Goal: Information Seeking & Learning: Learn about a topic

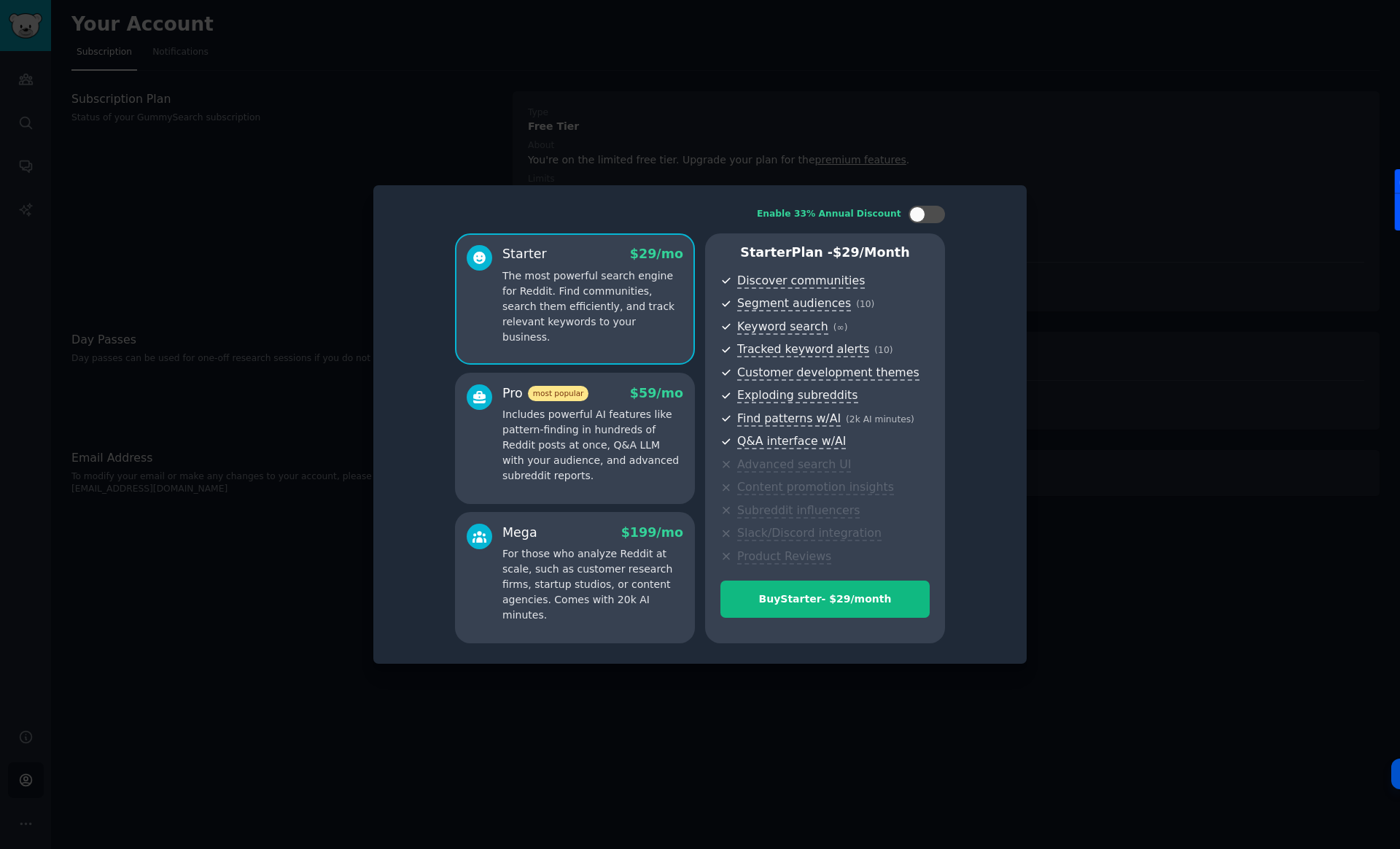
click at [945, 135] on div at bounding box center [700, 424] width 1400 height 849
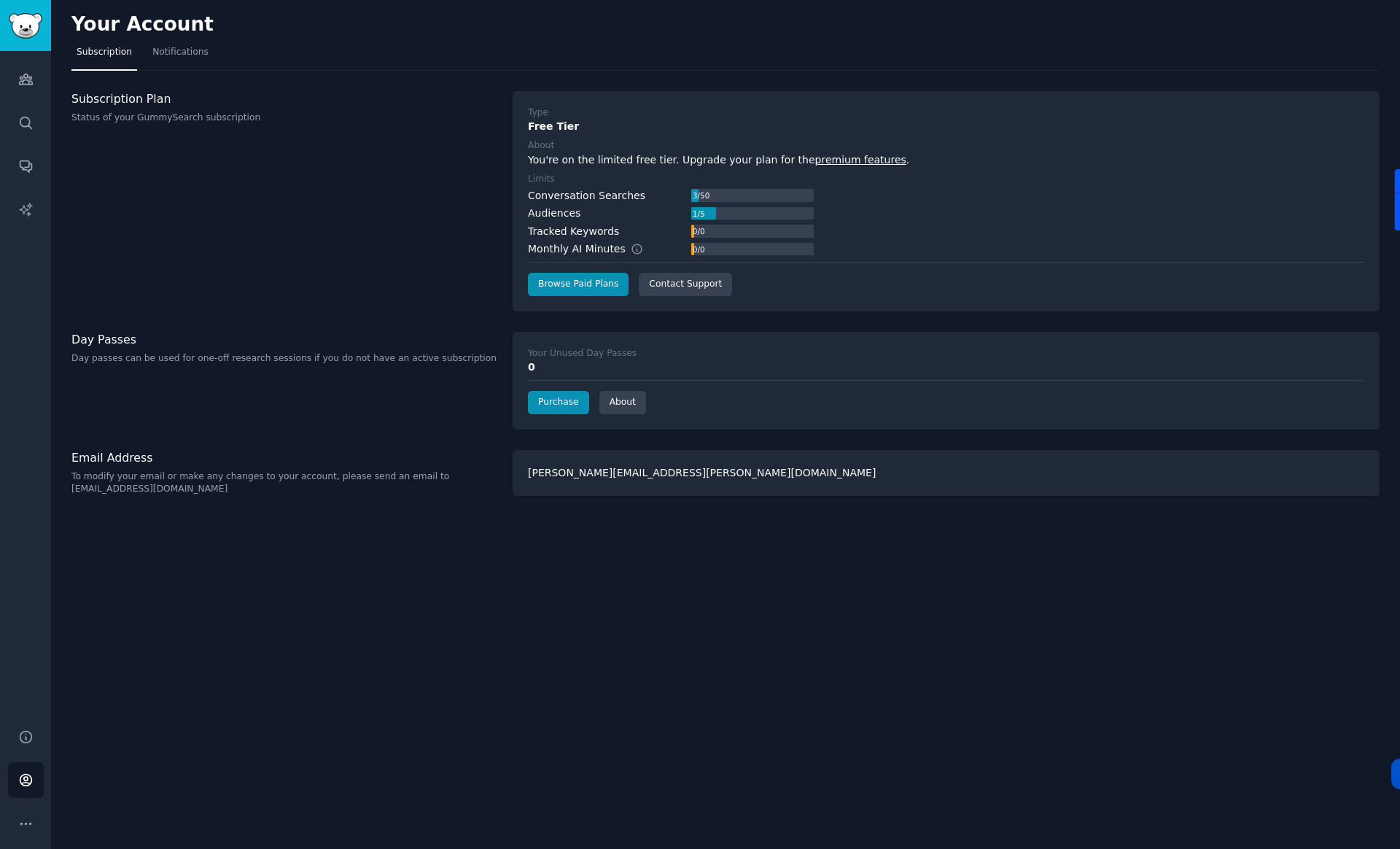
click at [118, 507] on div "Your Account Subscription Notifications Subscription Plan Status of your GummyS…" at bounding box center [726, 424] width 1349 height 849
click at [187, 51] on span "Notifications" at bounding box center [180, 53] width 56 height 13
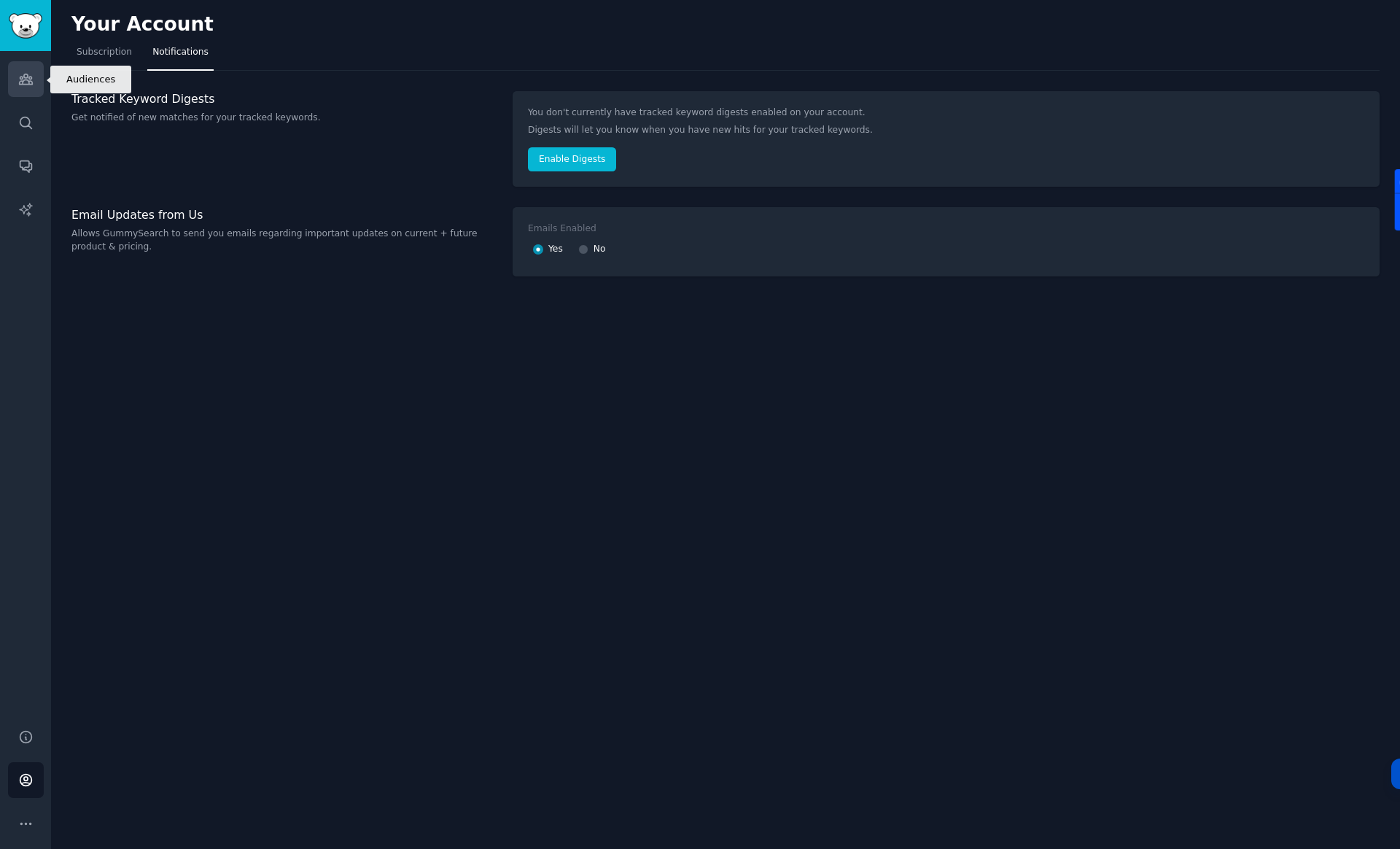
click at [25, 77] on icon "Sidebar" at bounding box center [25, 80] width 13 height 10
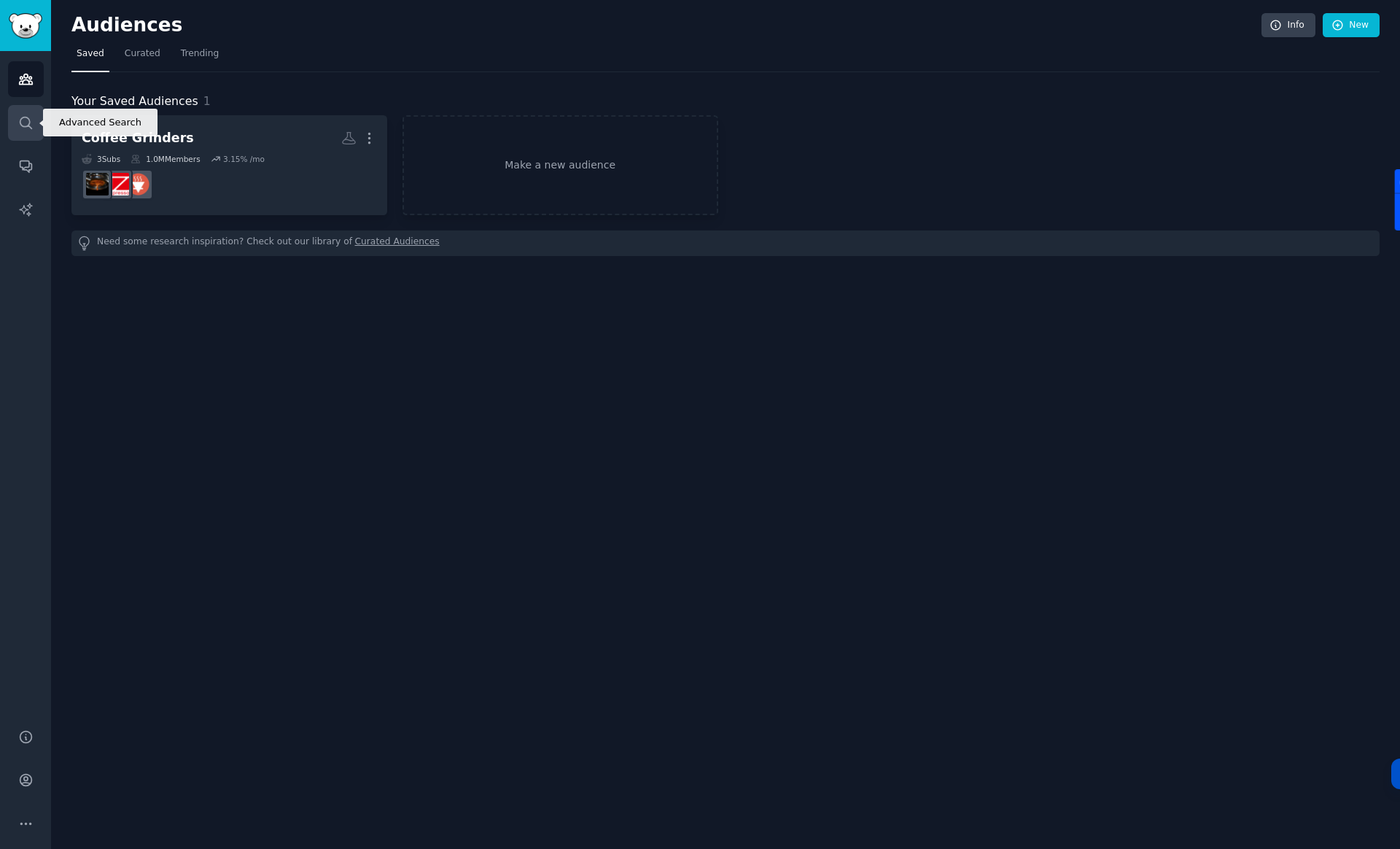
click at [27, 126] on icon "Sidebar" at bounding box center [25, 123] width 16 height 16
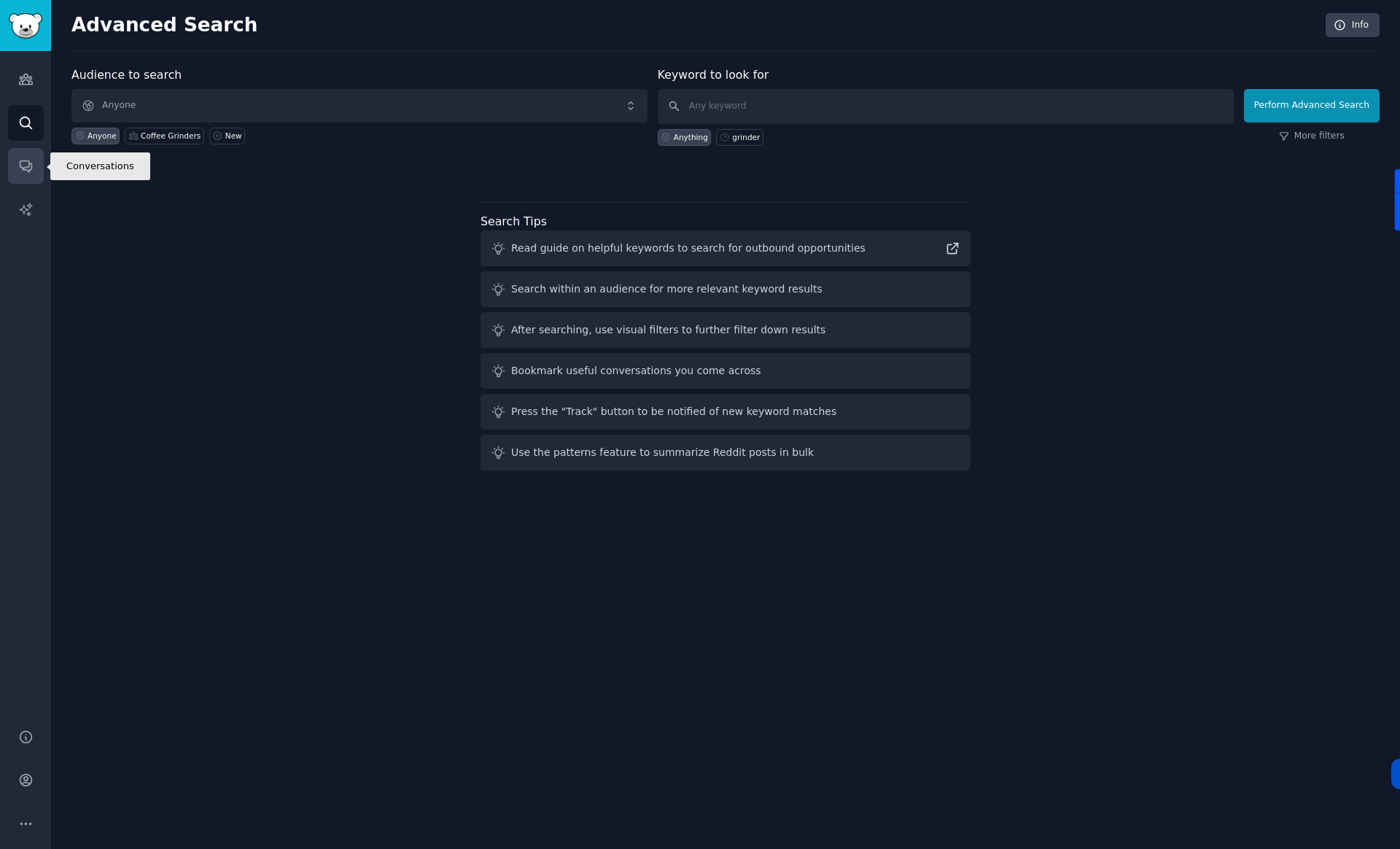
click at [31, 167] on icon "Sidebar" at bounding box center [25, 167] width 12 height 12
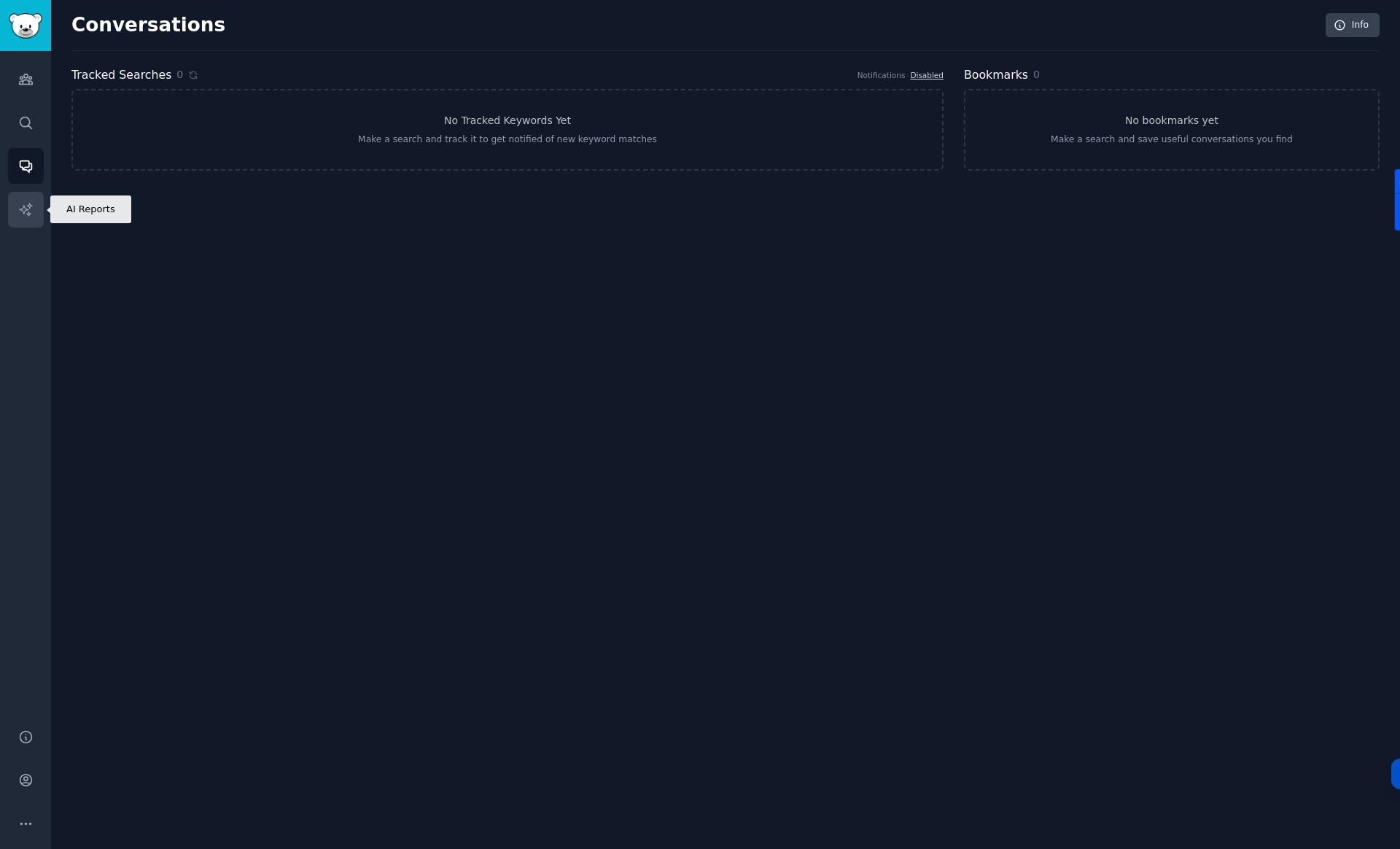
click at [28, 211] on icon "Sidebar" at bounding box center [25, 208] width 13 height 13
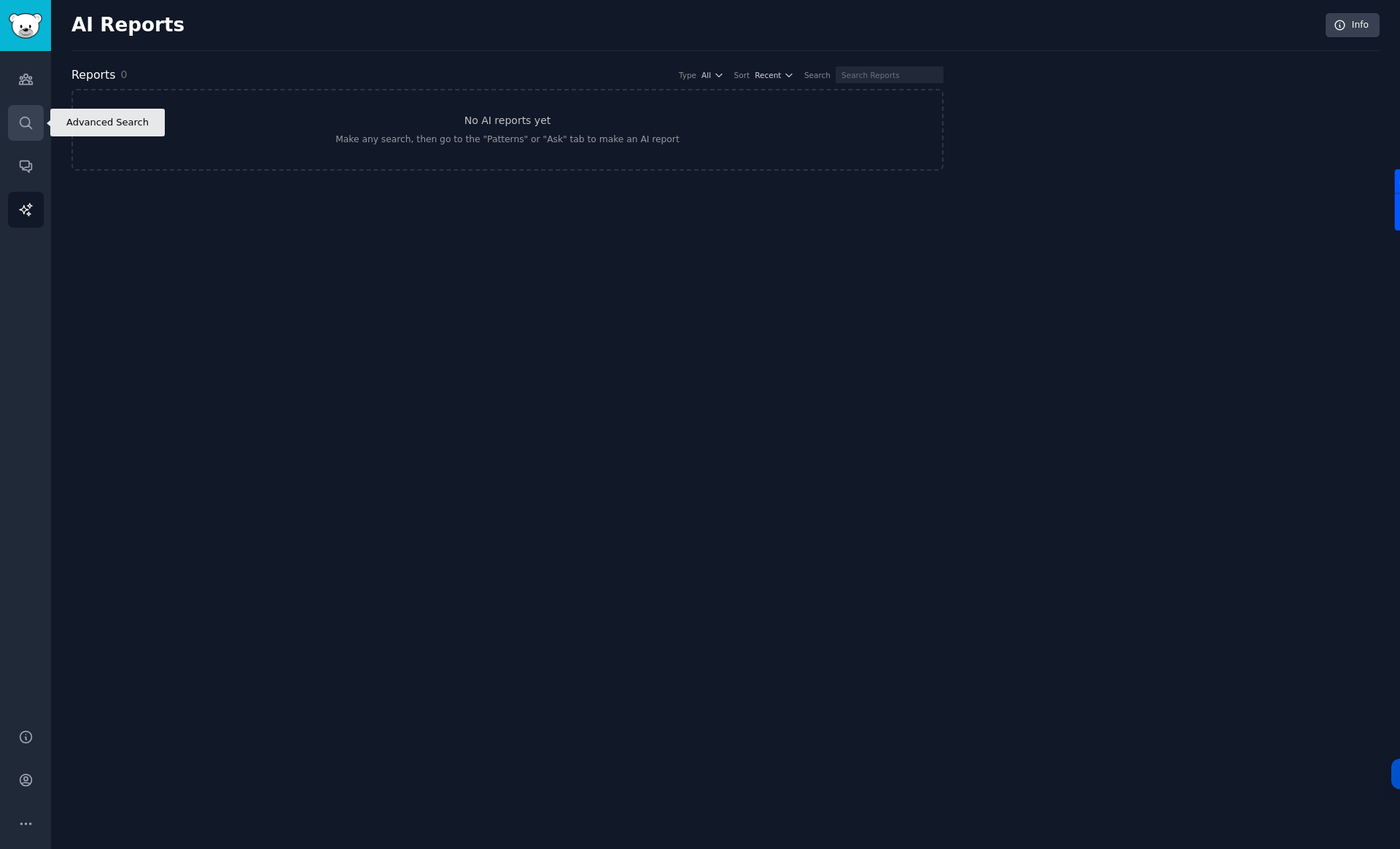
click at [29, 124] on icon "Sidebar" at bounding box center [25, 123] width 12 height 12
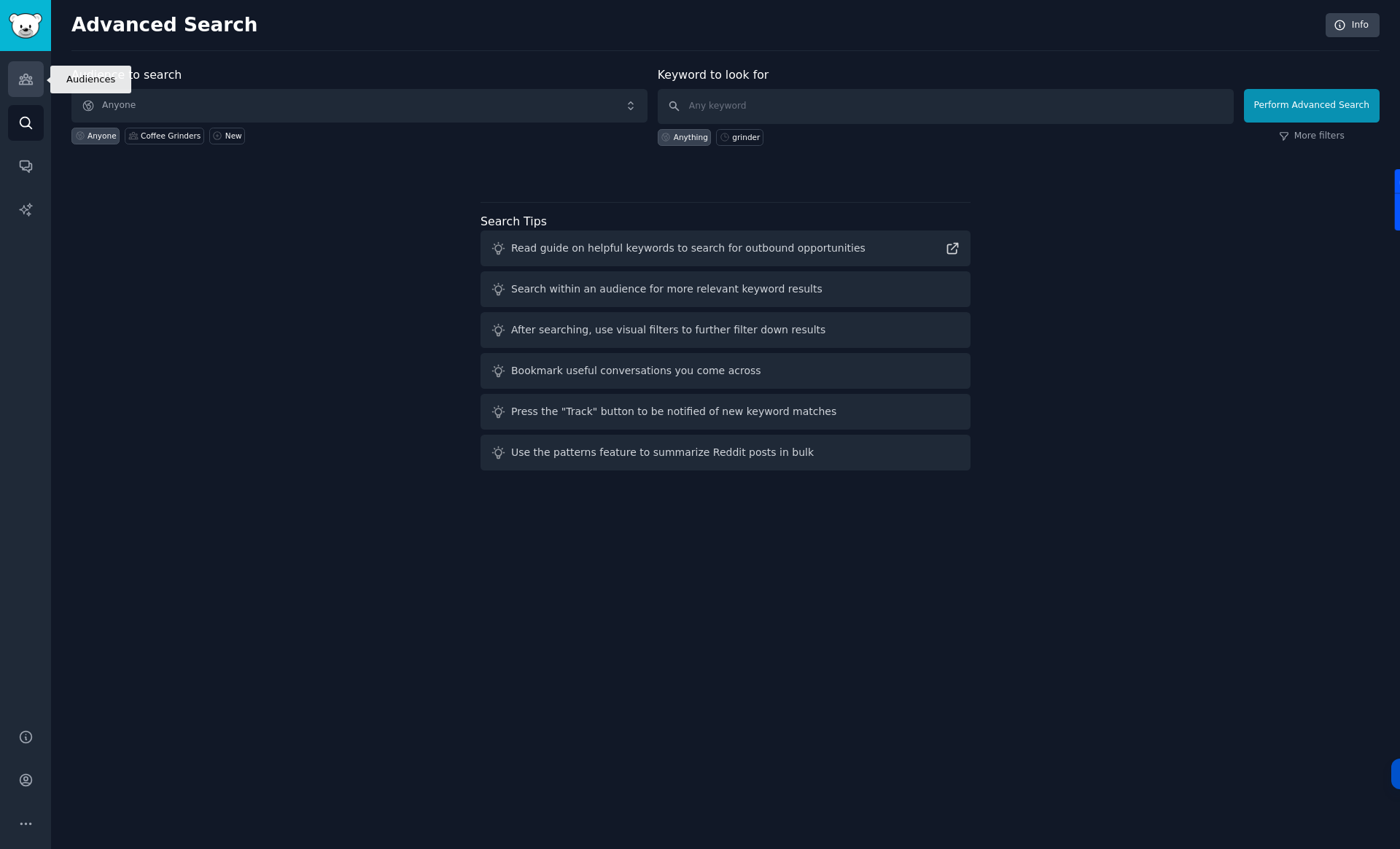
click at [23, 80] on icon "Sidebar" at bounding box center [25, 80] width 13 height 10
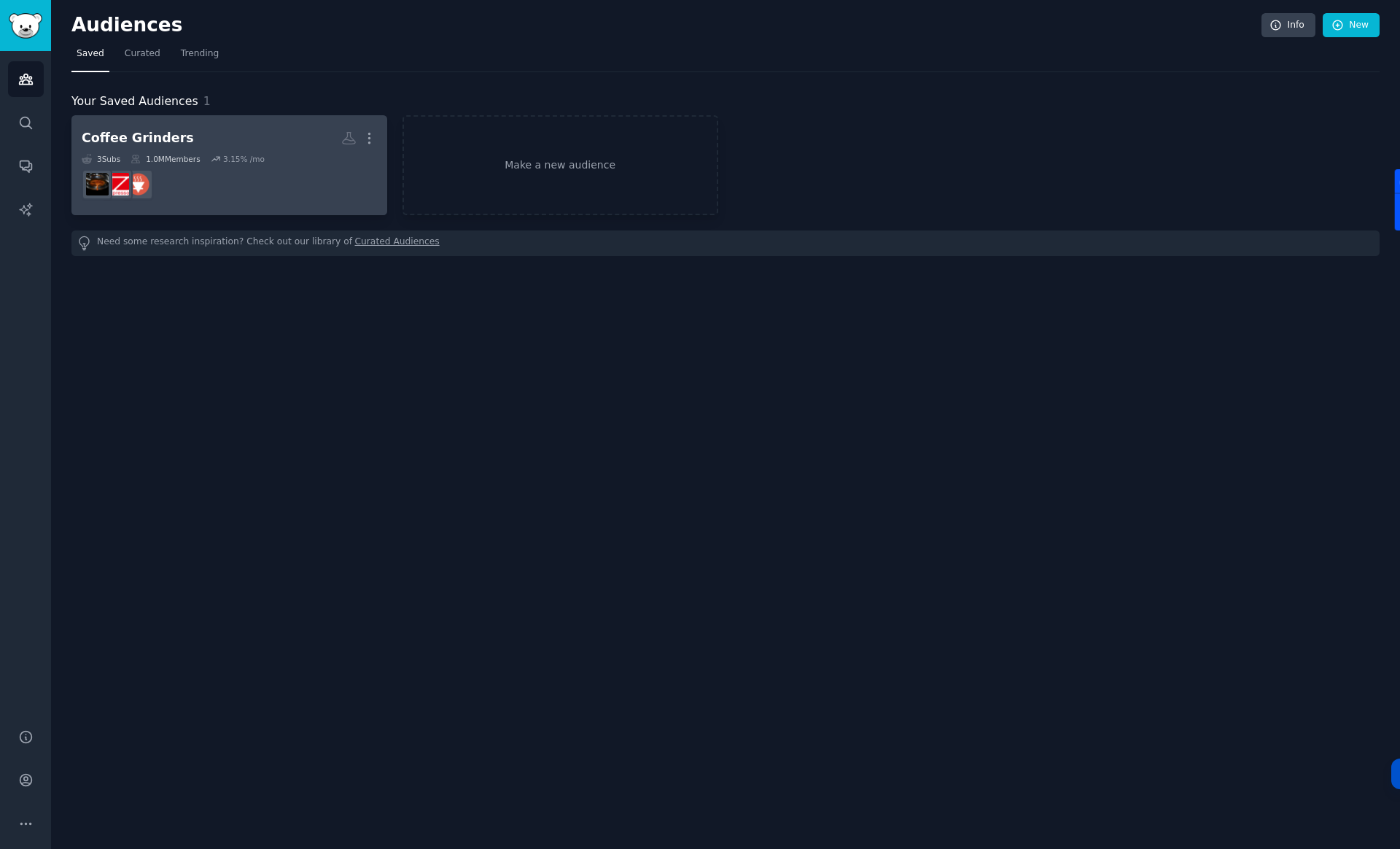
click at [303, 168] on dd at bounding box center [229, 184] width 295 height 41
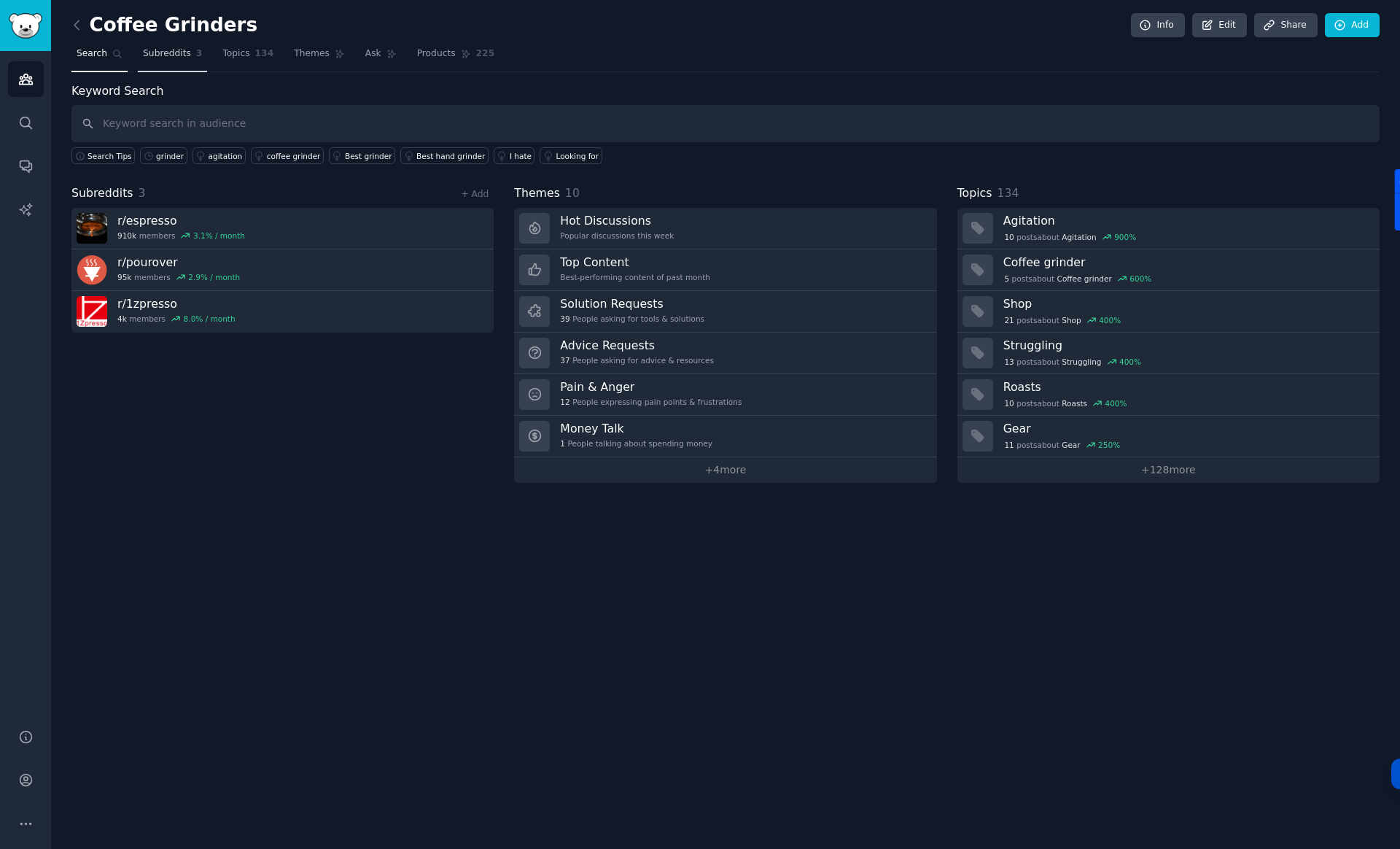
click at [164, 54] on span "Subreddits" at bounding box center [167, 54] width 48 height 13
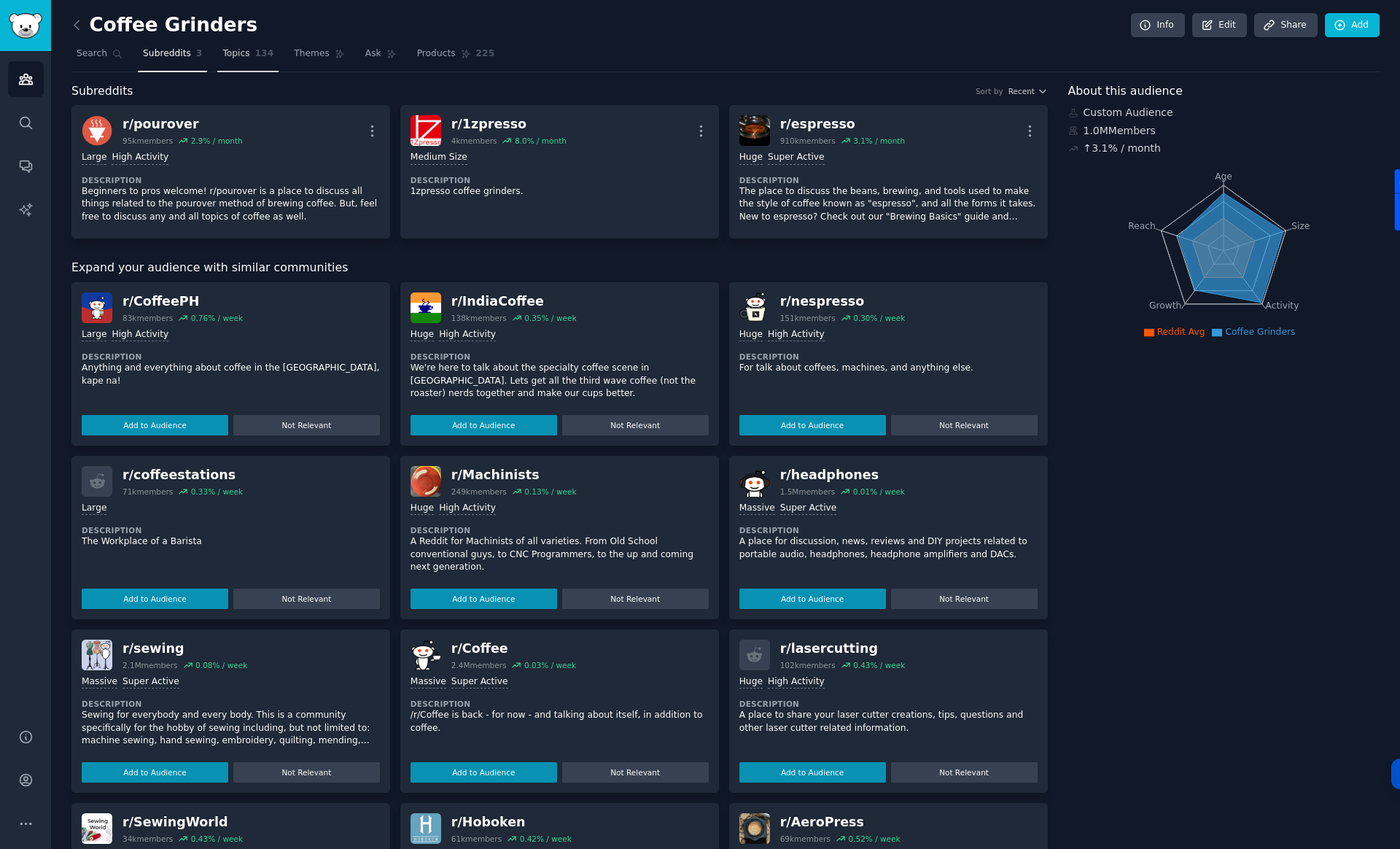
click at [237, 56] on span "Topics" at bounding box center [236, 54] width 27 height 13
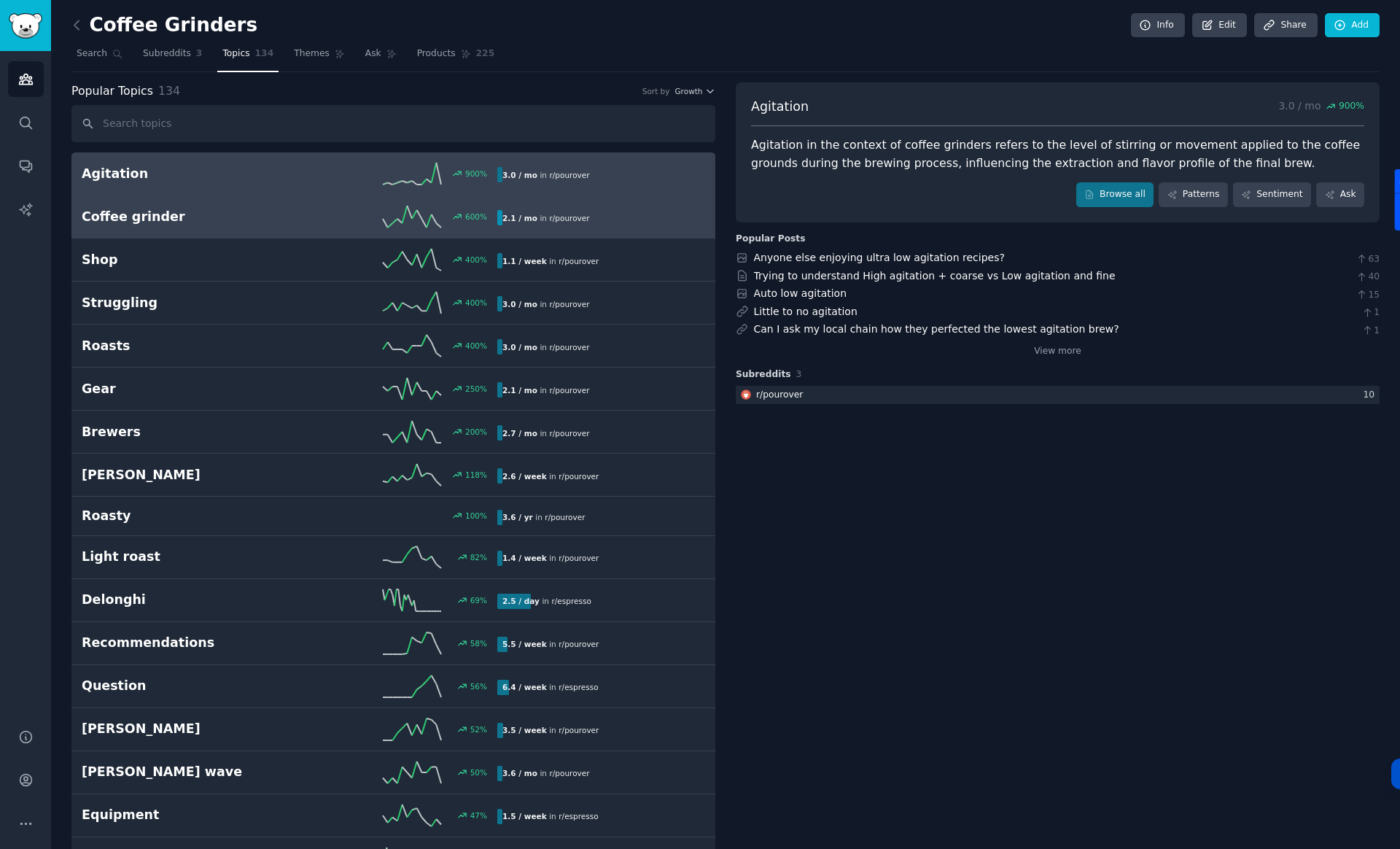
click at [194, 225] on div "Coffee grinder 600 % 2.1 / mo in r/ pourover" at bounding box center [394, 216] width 624 height 22
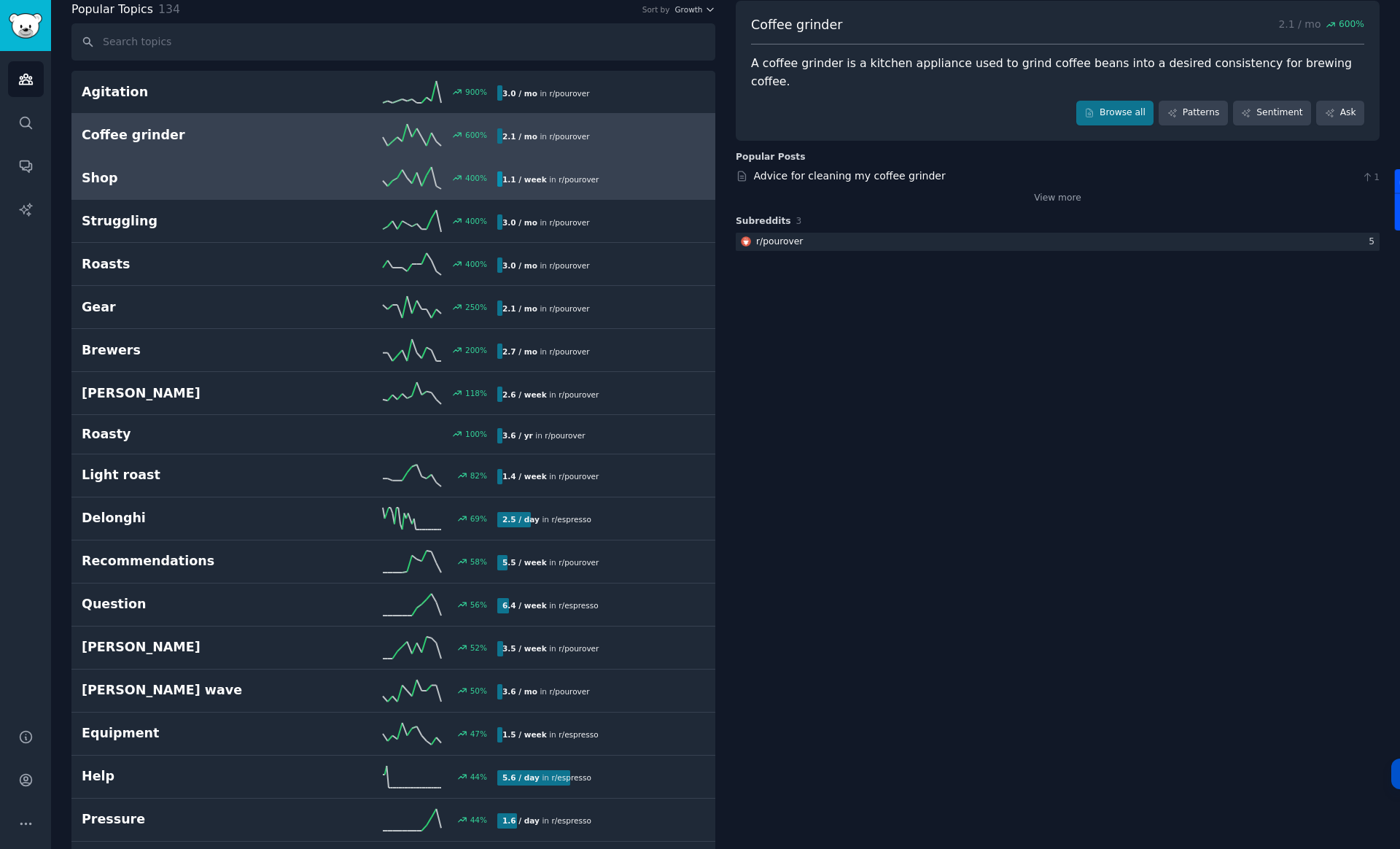
scroll to position [112, 0]
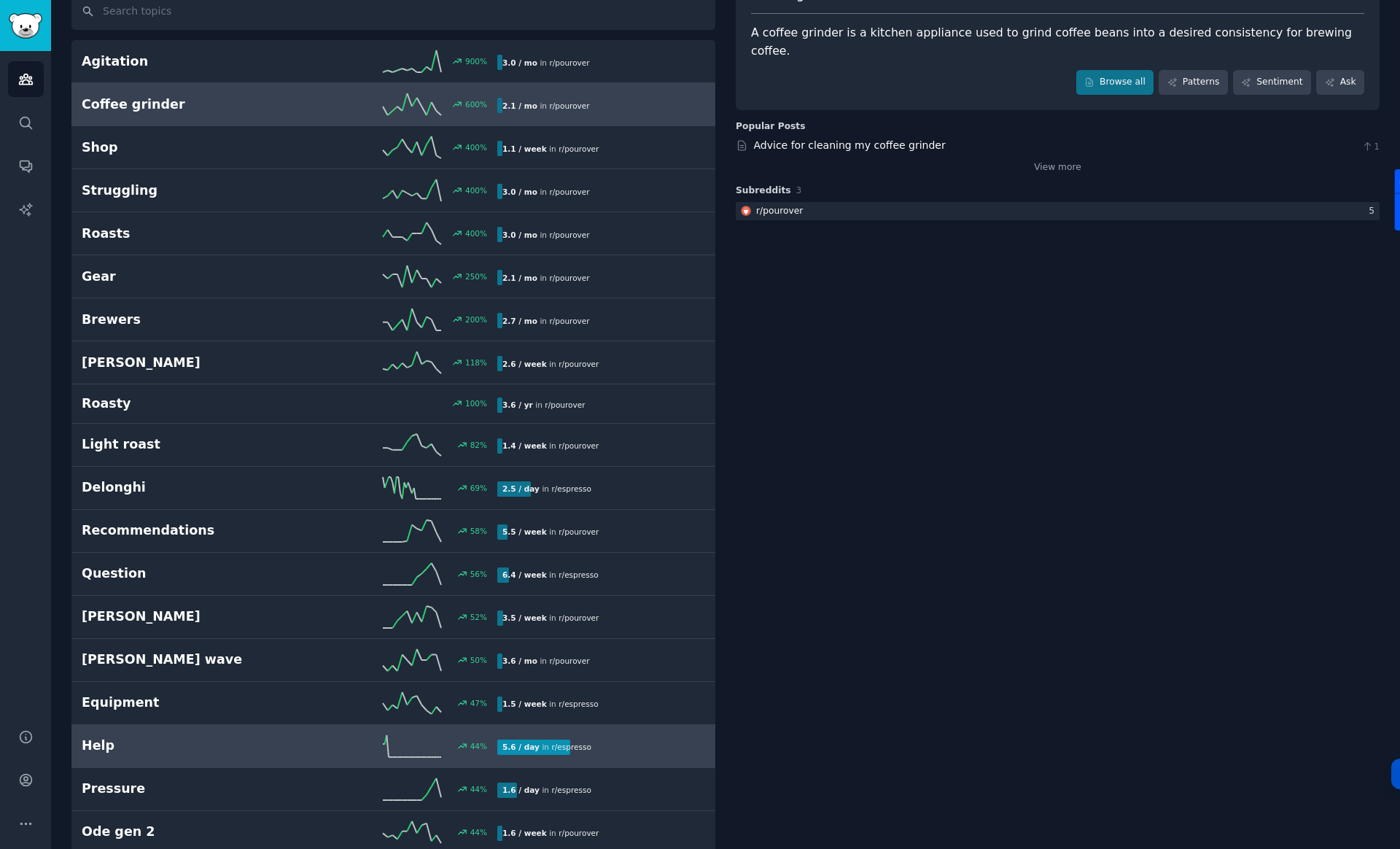
click at [292, 740] on div "44 %" at bounding box center [393, 746] width 208 height 22
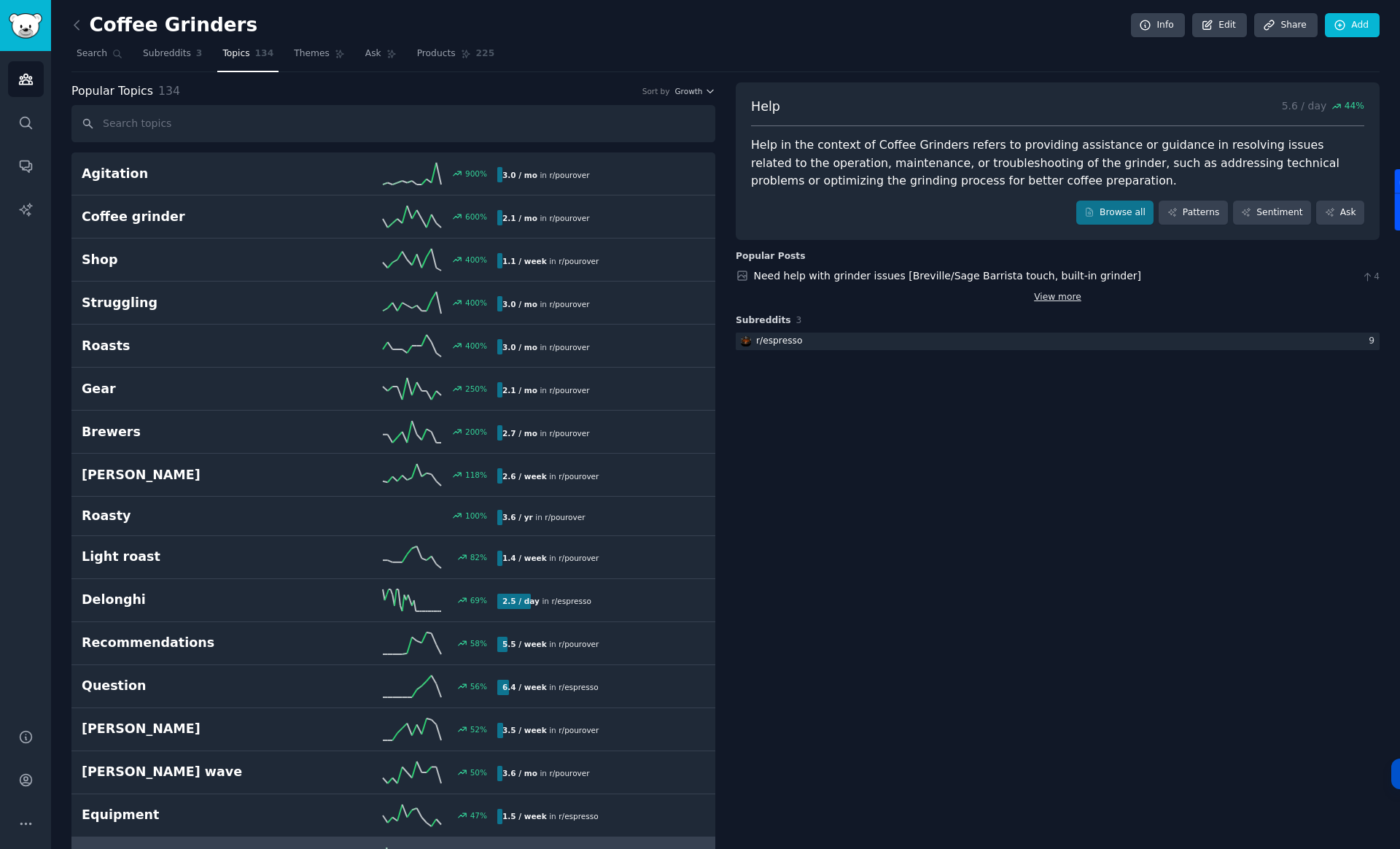
click at [1048, 301] on link "View more" at bounding box center [1058, 298] width 48 height 13
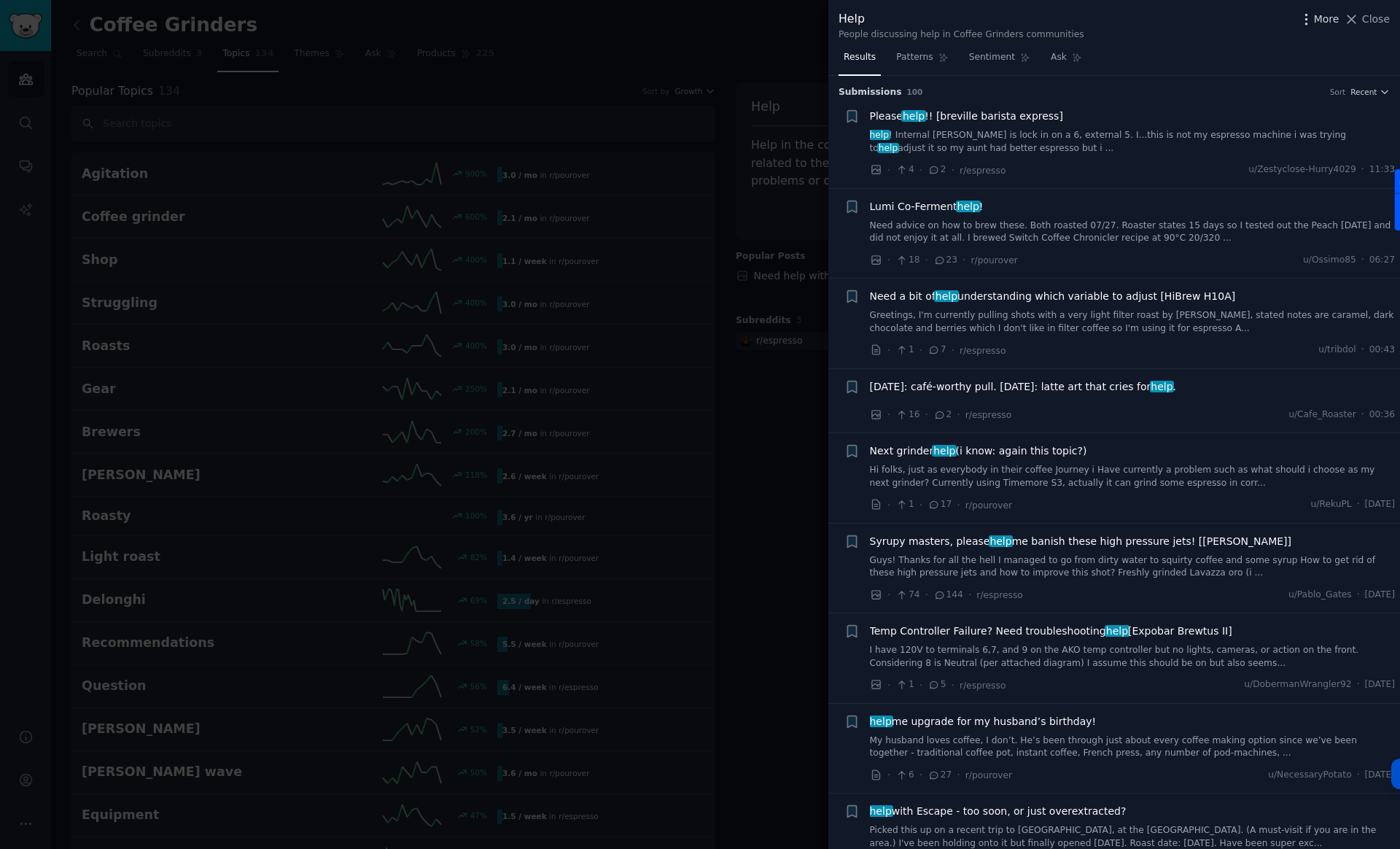
click at [1324, 22] on span "More" at bounding box center [1327, 19] width 25 height 16
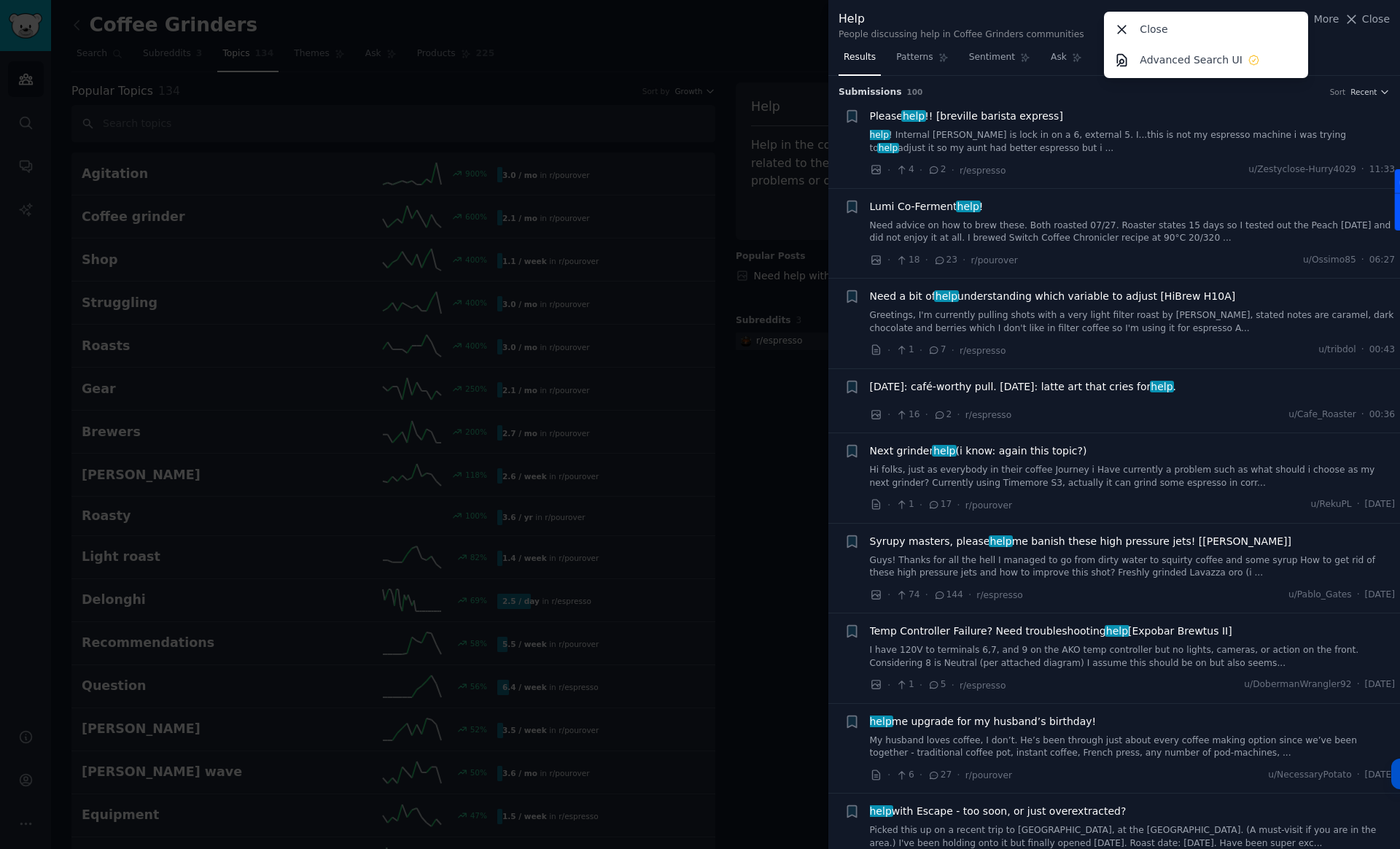
click at [1357, 52] on div "Results Patterns Sentiment Ask" at bounding box center [1114, 61] width 572 height 30
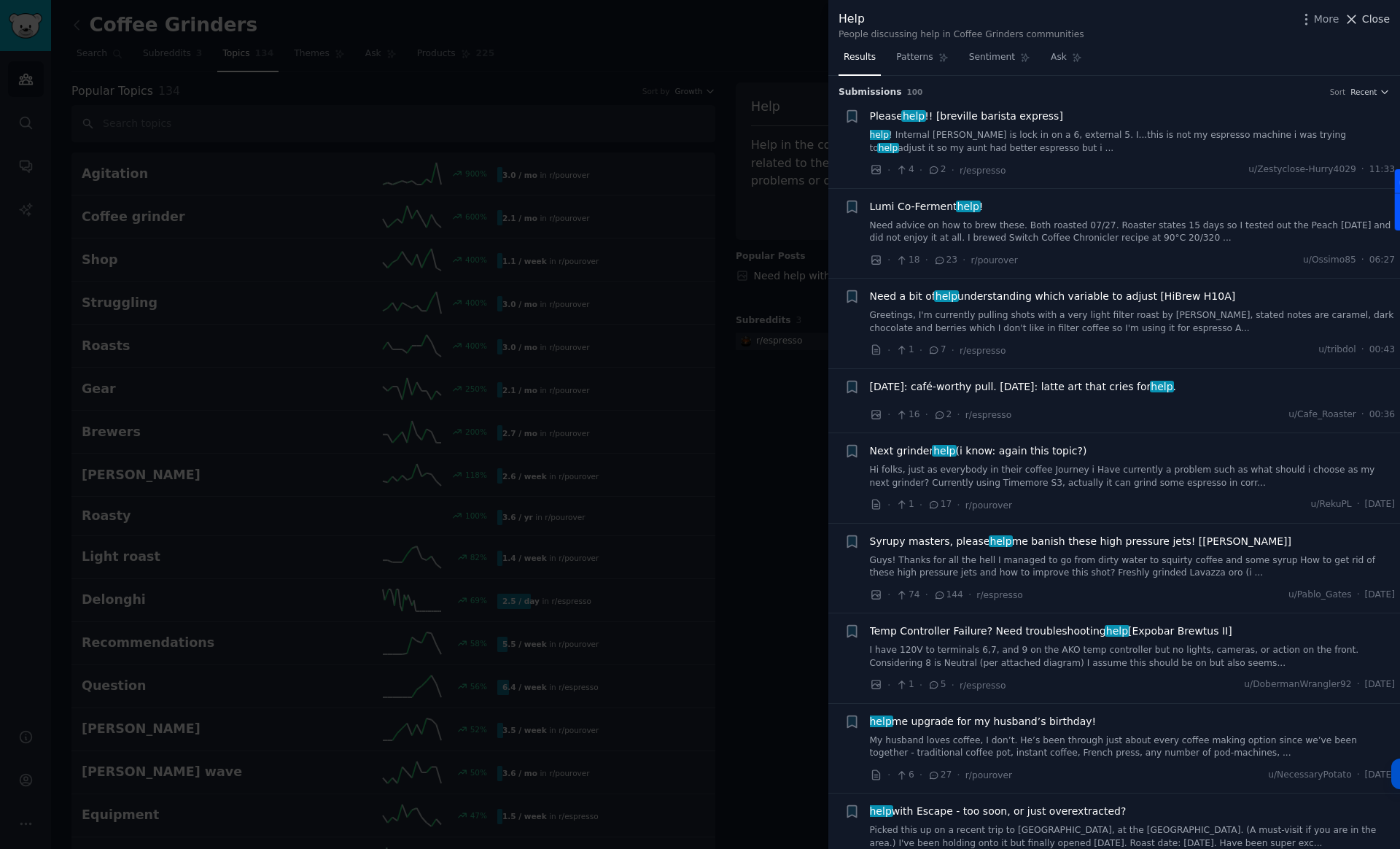
click at [1378, 20] on span "Close" at bounding box center [1376, 19] width 28 height 16
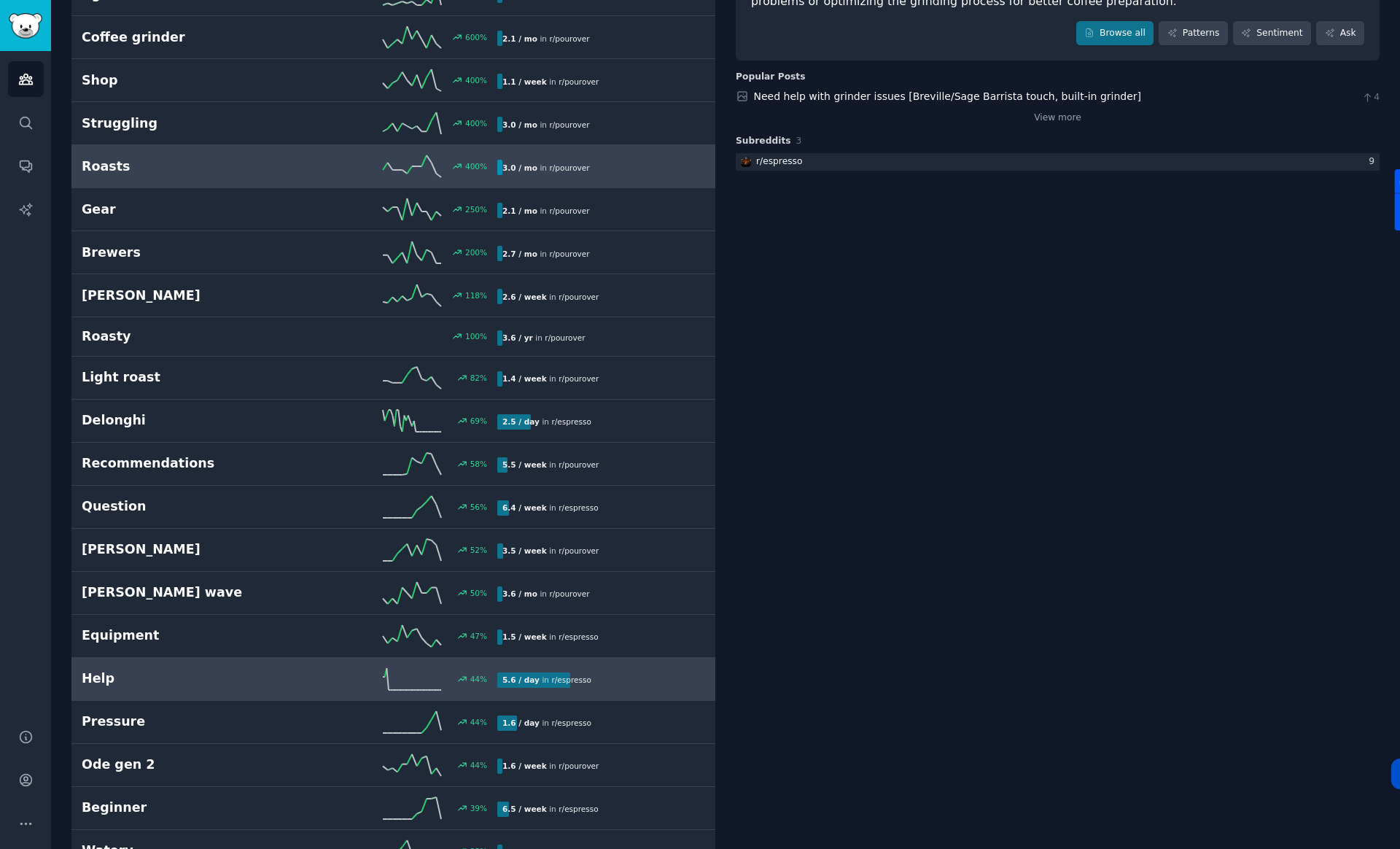
scroll to position [189, 0]
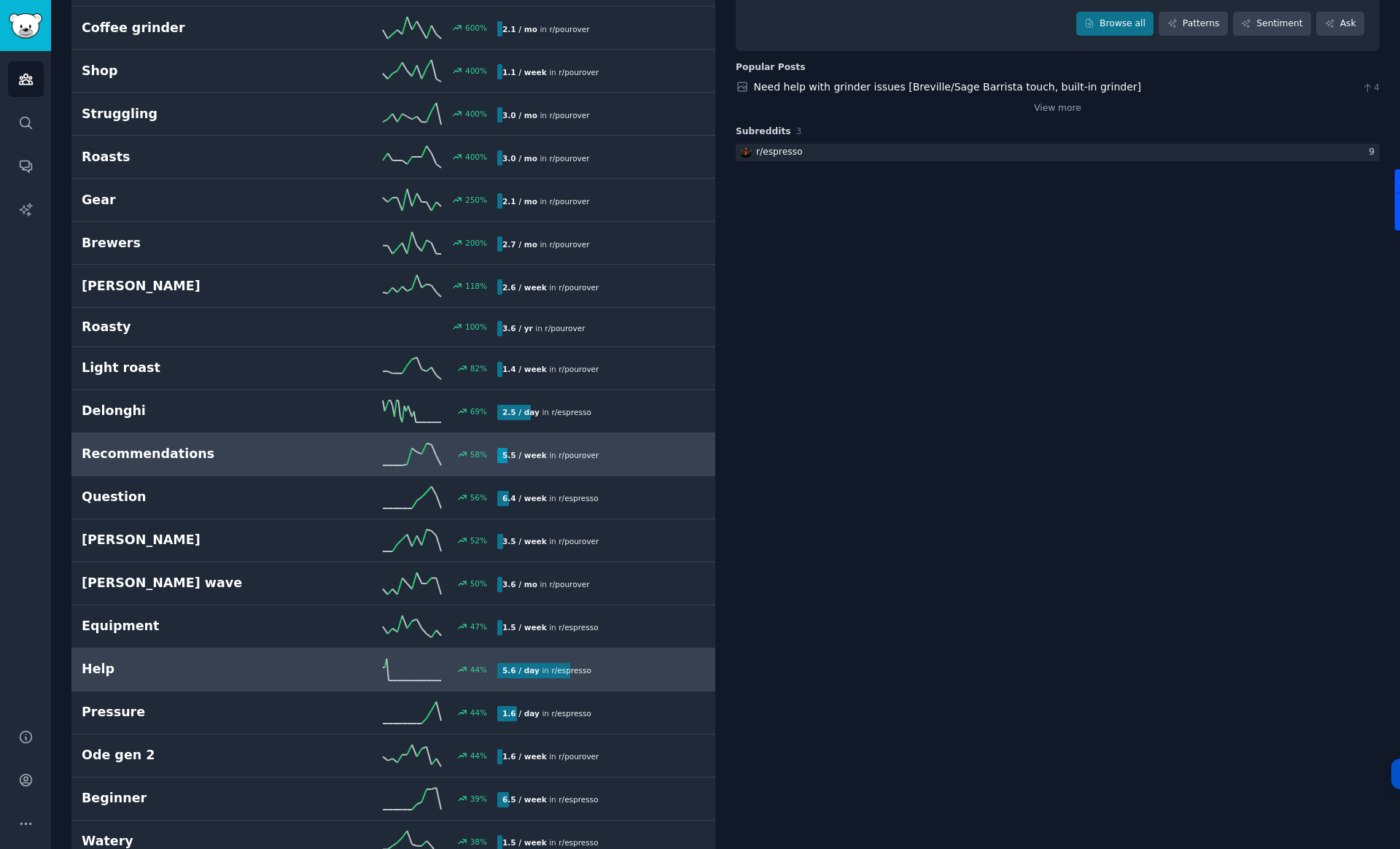
click at [273, 455] on h2 "Recommendations" at bounding box center [185, 454] width 208 height 18
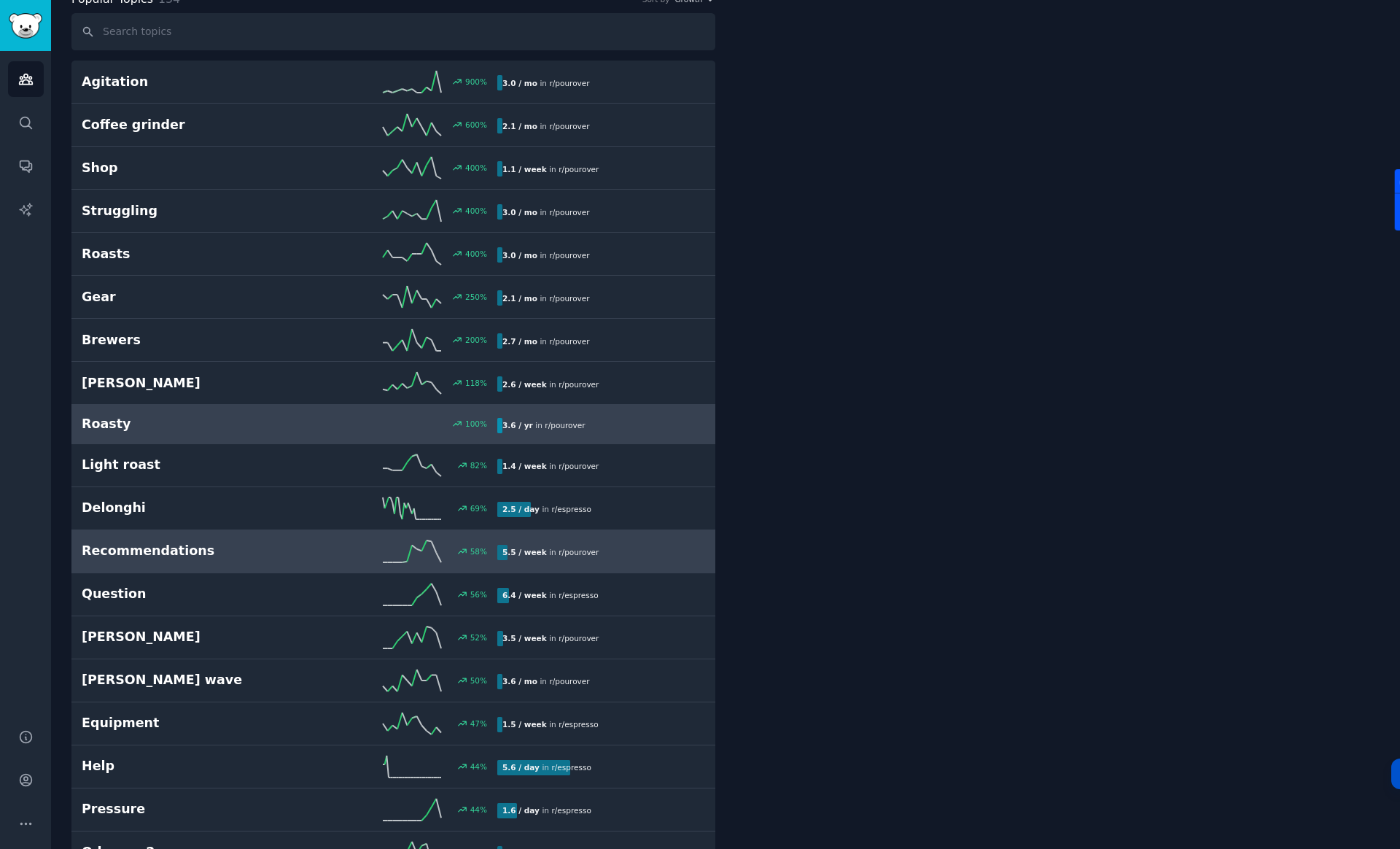
scroll to position [83, 0]
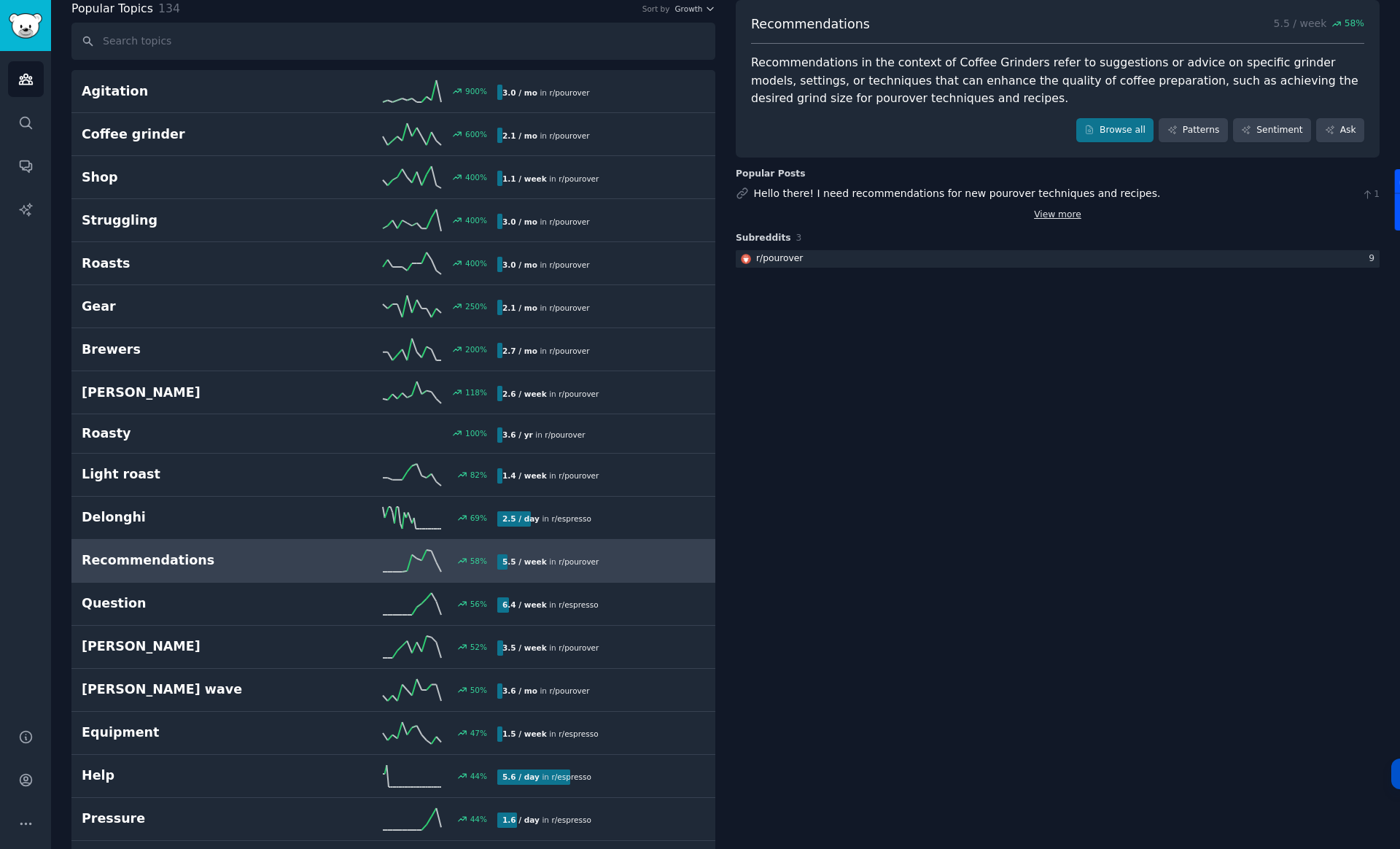
click at [1059, 212] on link "View more" at bounding box center [1058, 215] width 48 height 13
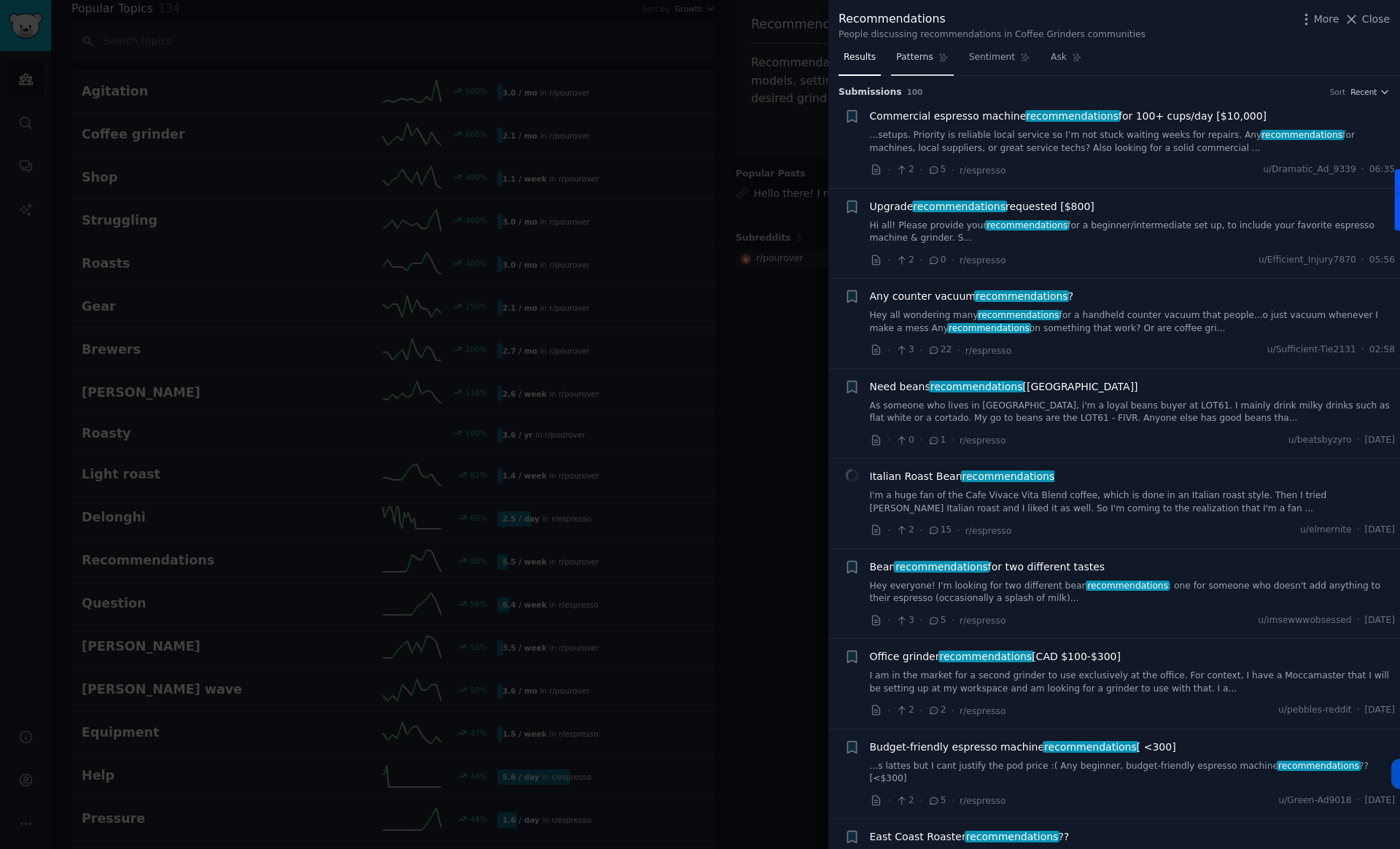
click at [933, 60] on link "Patterns" at bounding box center [921, 61] width 62 height 30
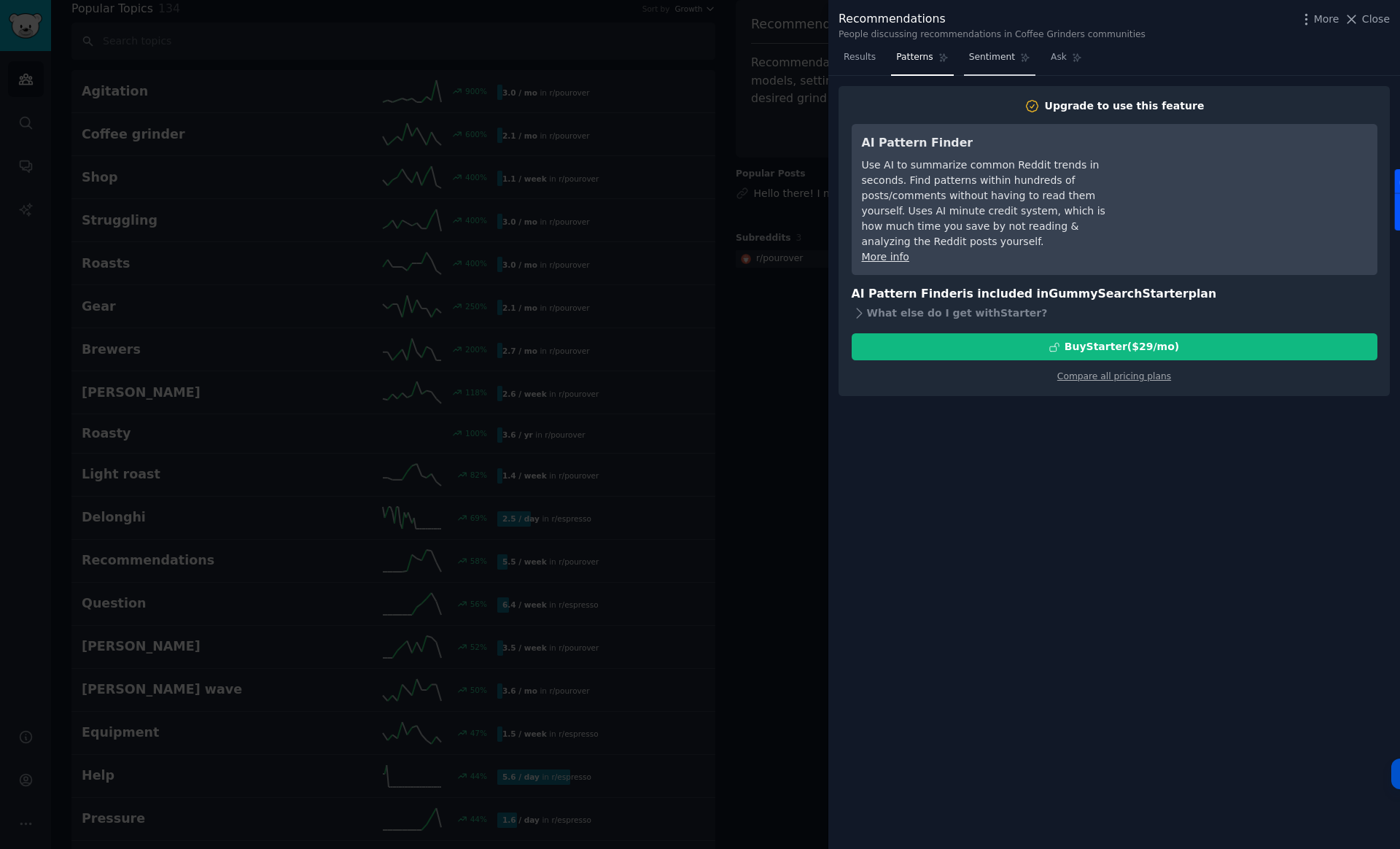
click at [993, 59] on span "Sentiment" at bounding box center [992, 58] width 46 height 13
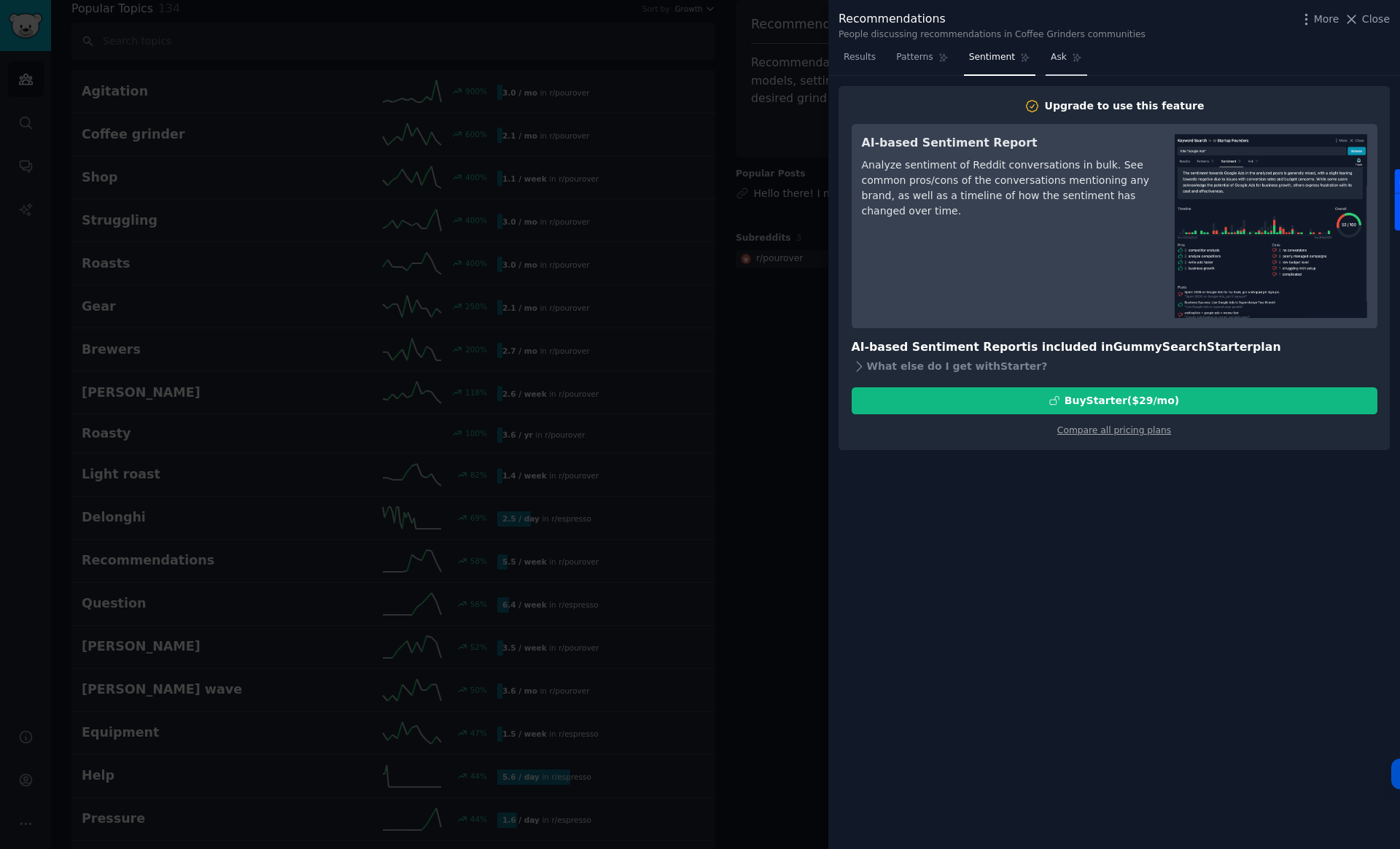
click at [1062, 57] on span "Ask" at bounding box center [1059, 58] width 16 height 13
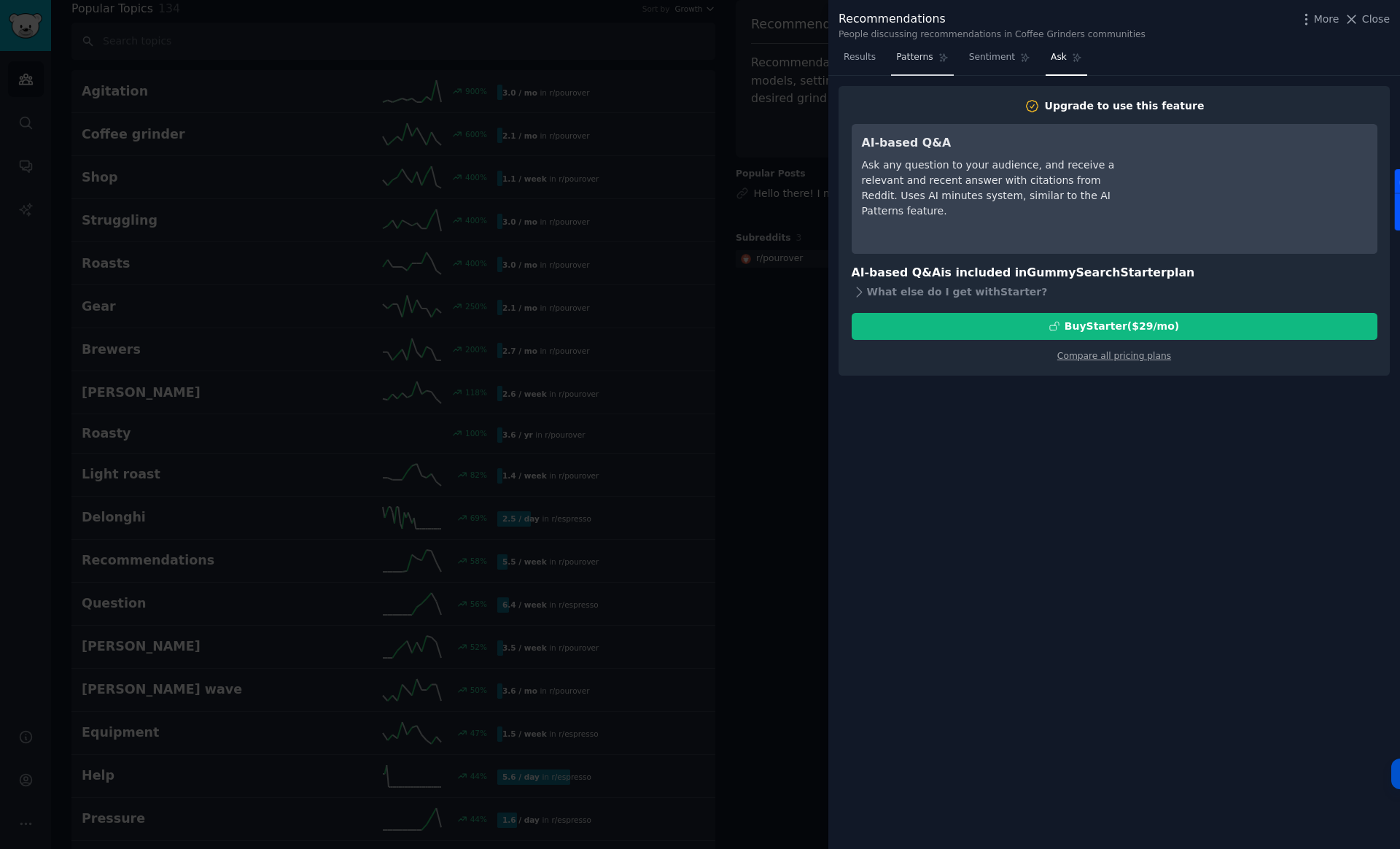
click at [926, 52] on span "Patterns" at bounding box center [914, 58] width 36 height 13
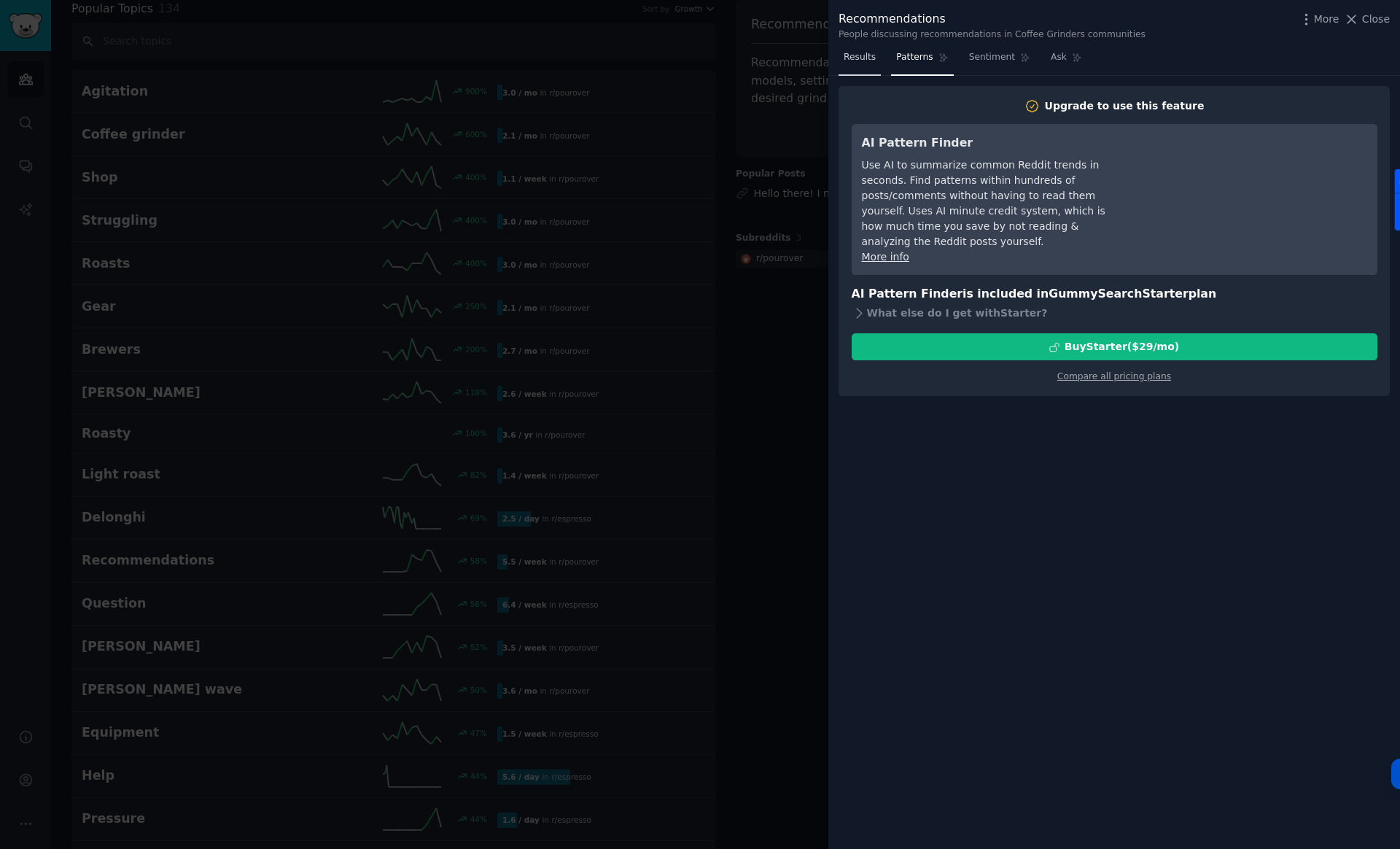
click at [872, 61] on span "Results" at bounding box center [860, 58] width 32 height 13
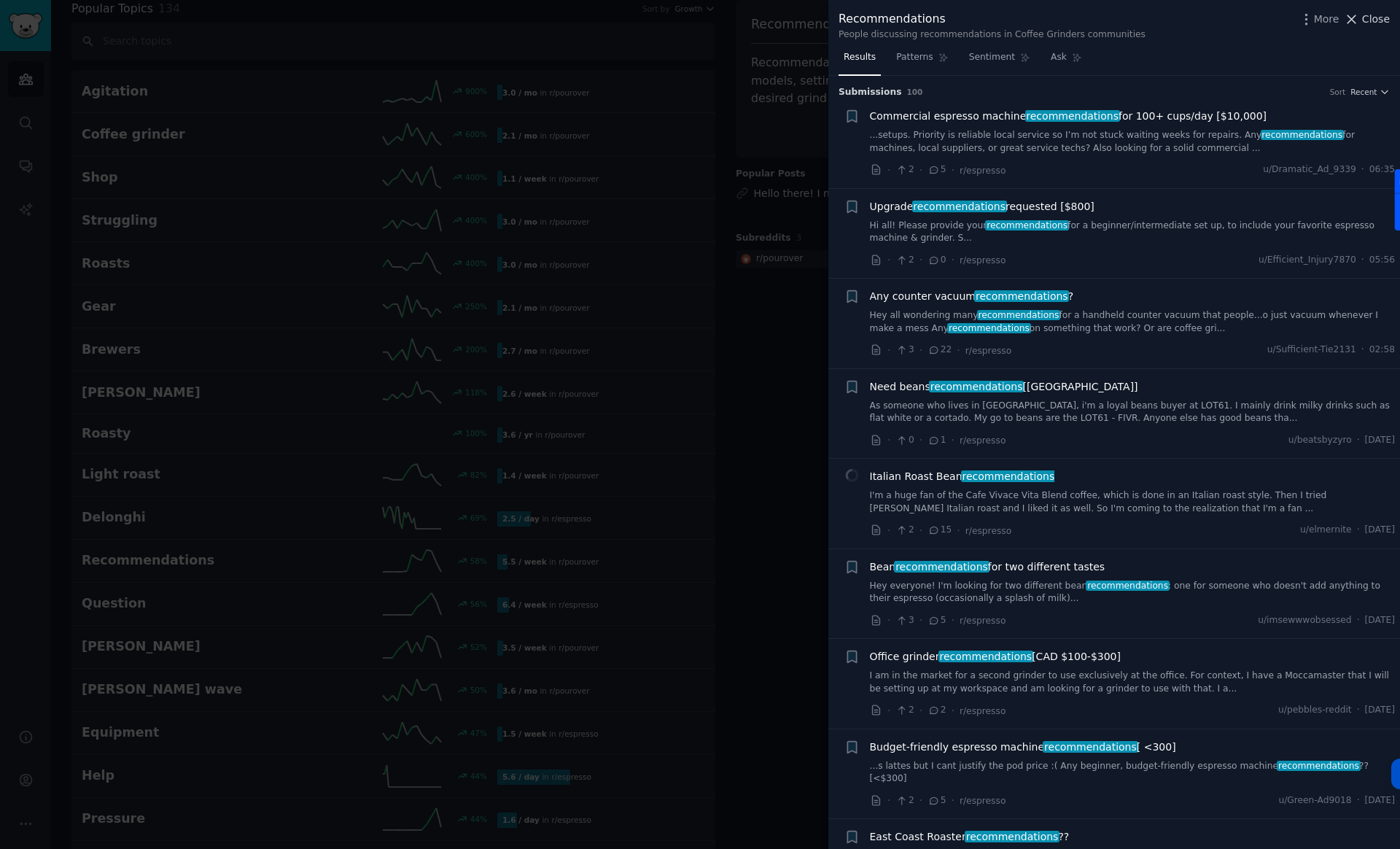
click at [1374, 18] on span "Close" at bounding box center [1376, 19] width 28 height 16
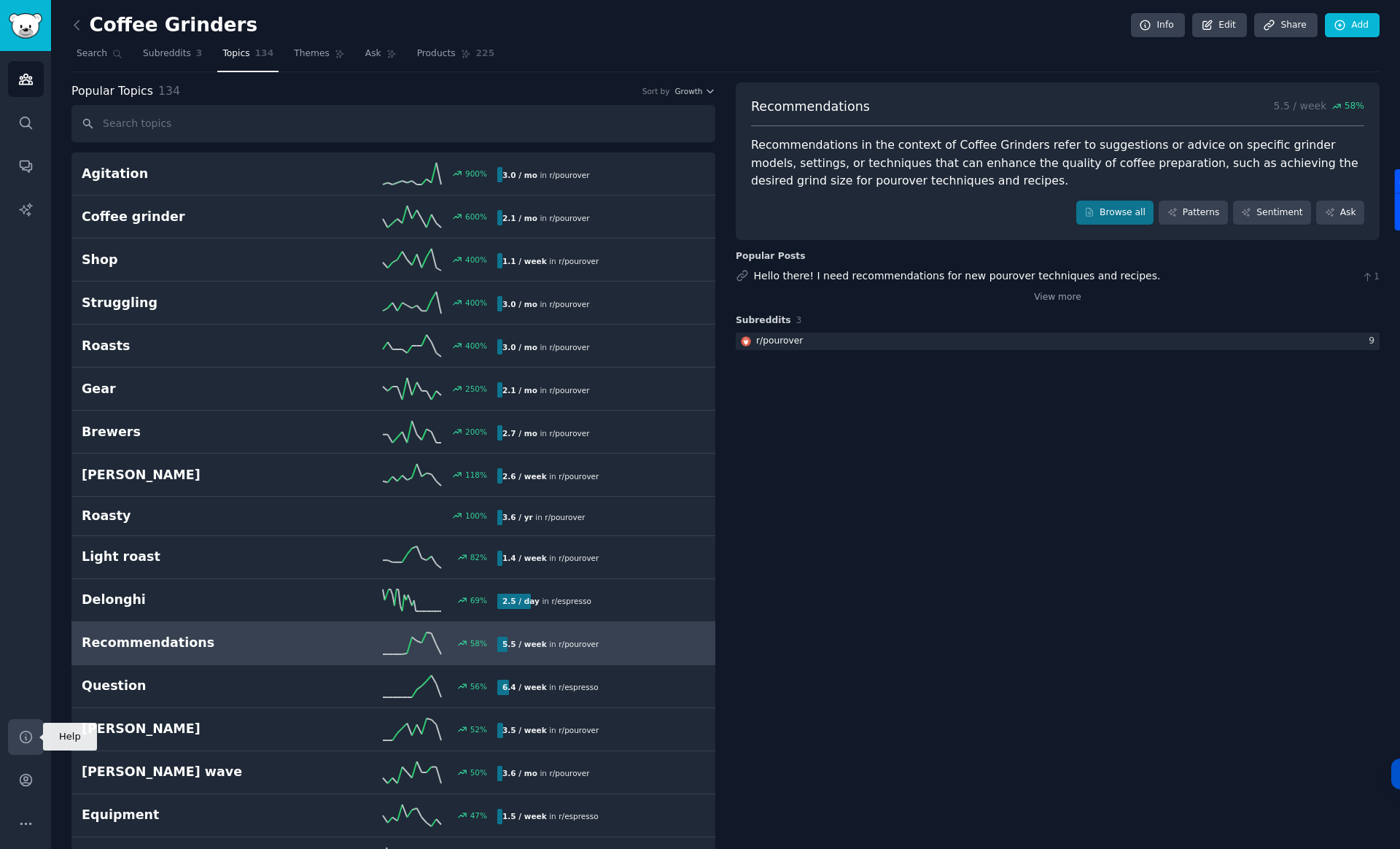
click at [28, 731] on icon "Sidebar" at bounding box center [25, 737] width 16 height 16
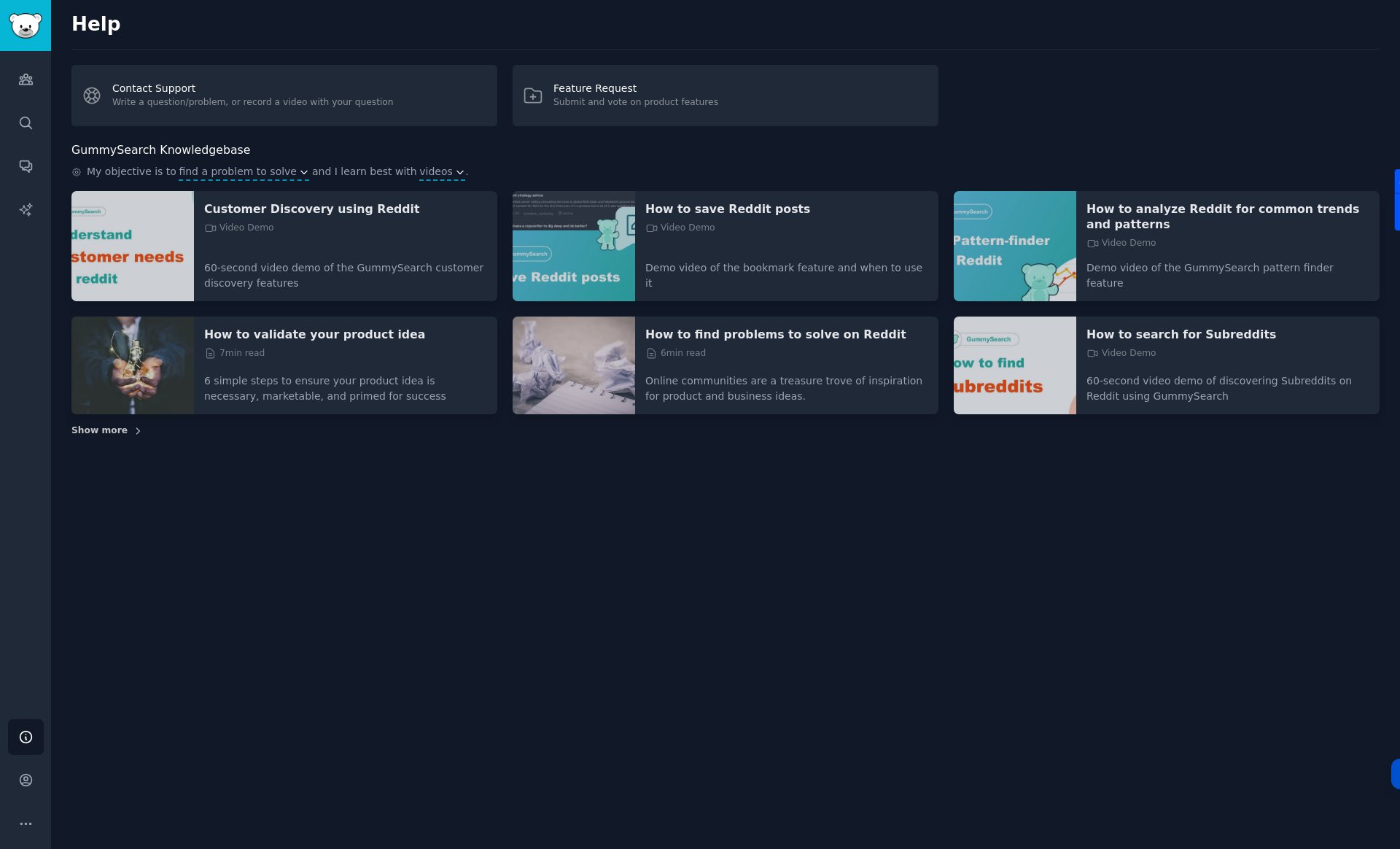
click at [103, 424] on span "Show more" at bounding box center [99, 431] width 56 height 13
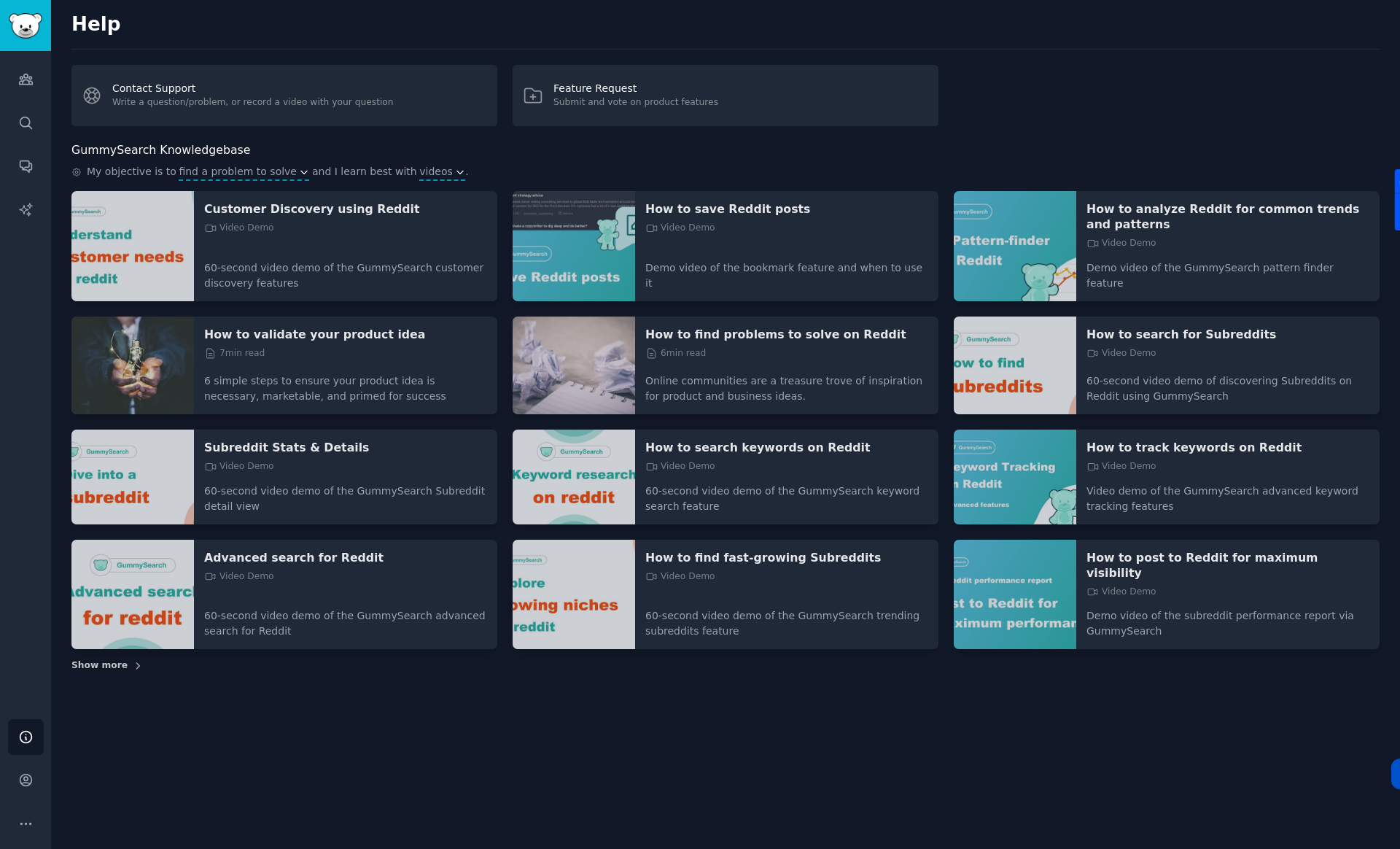
click at [110, 659] on span "Show more" at bounding box center [99, 666] width 56 height 13
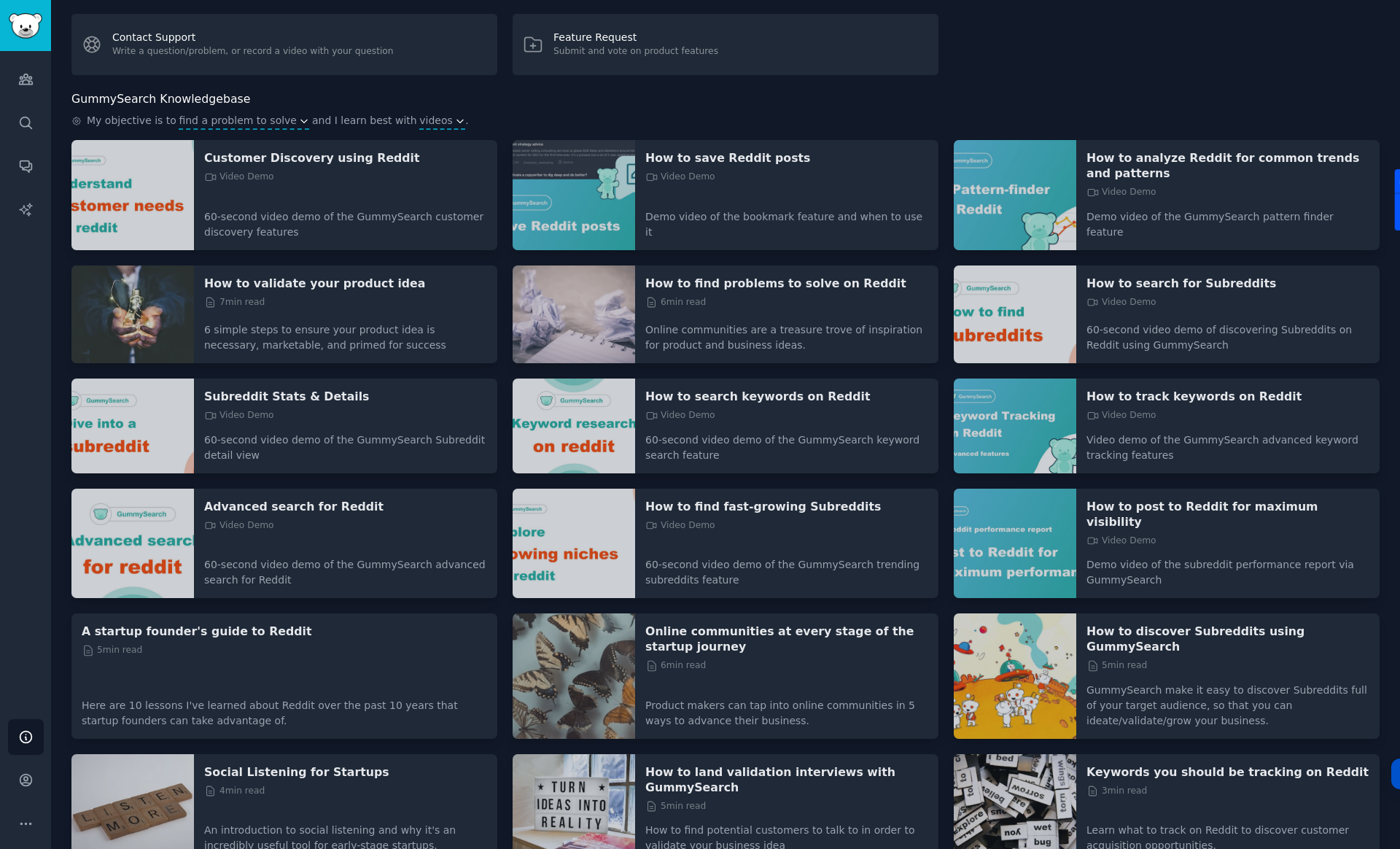
scroll to position [74, 0]
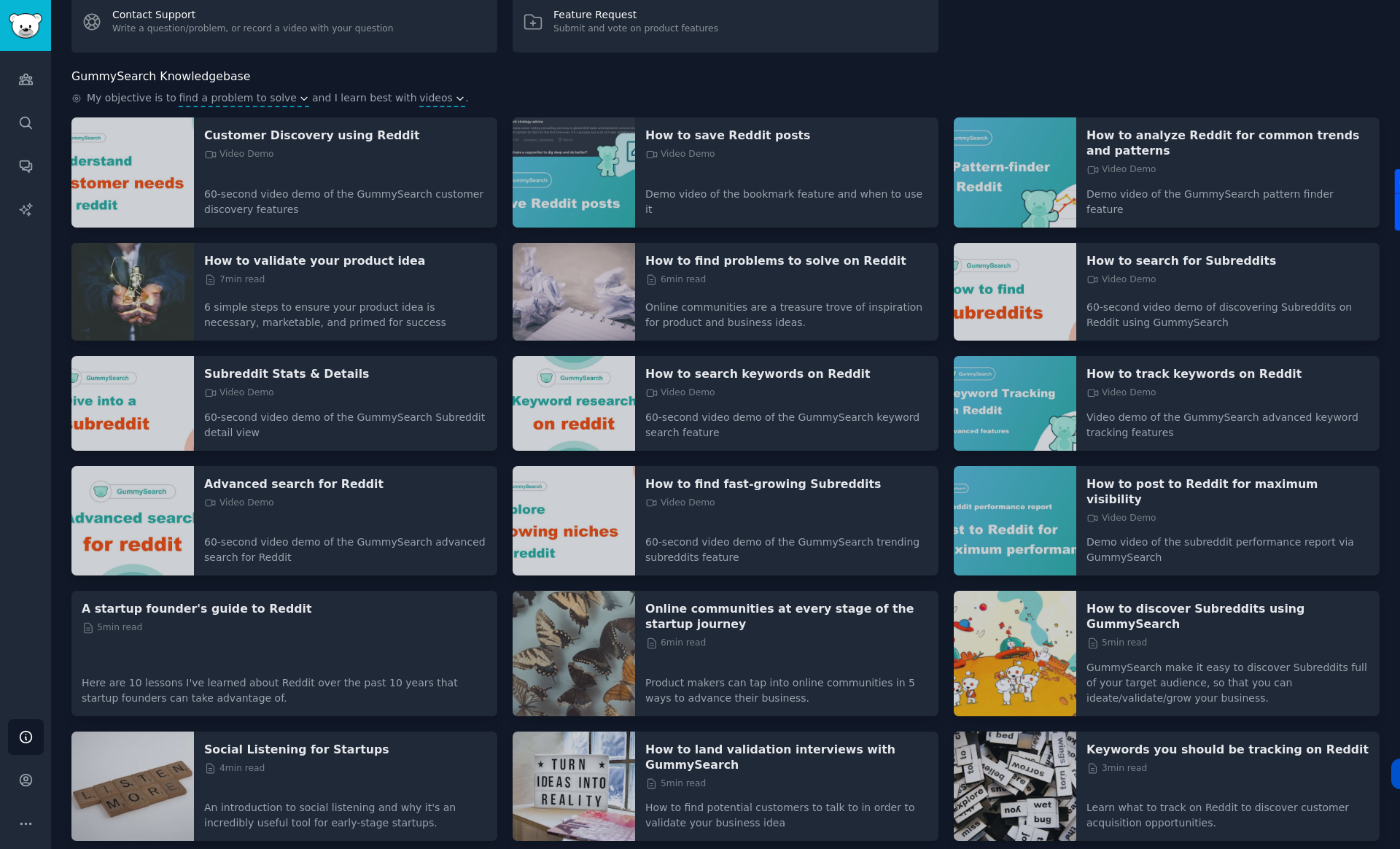
click at [115, 848] on span "Show more" at bounding box center [99, 858] width 56 height 13
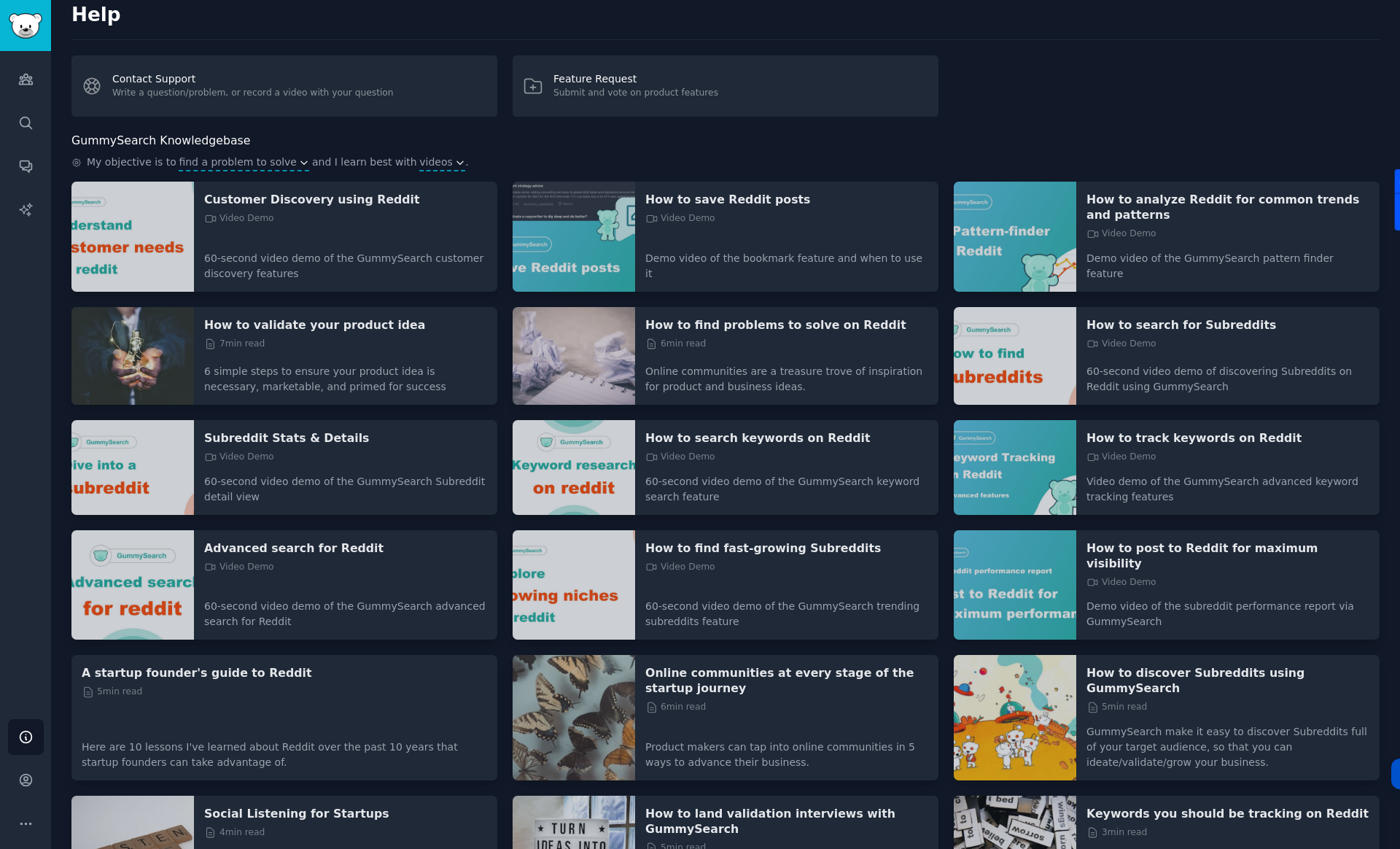
scroll to position [0, 0]
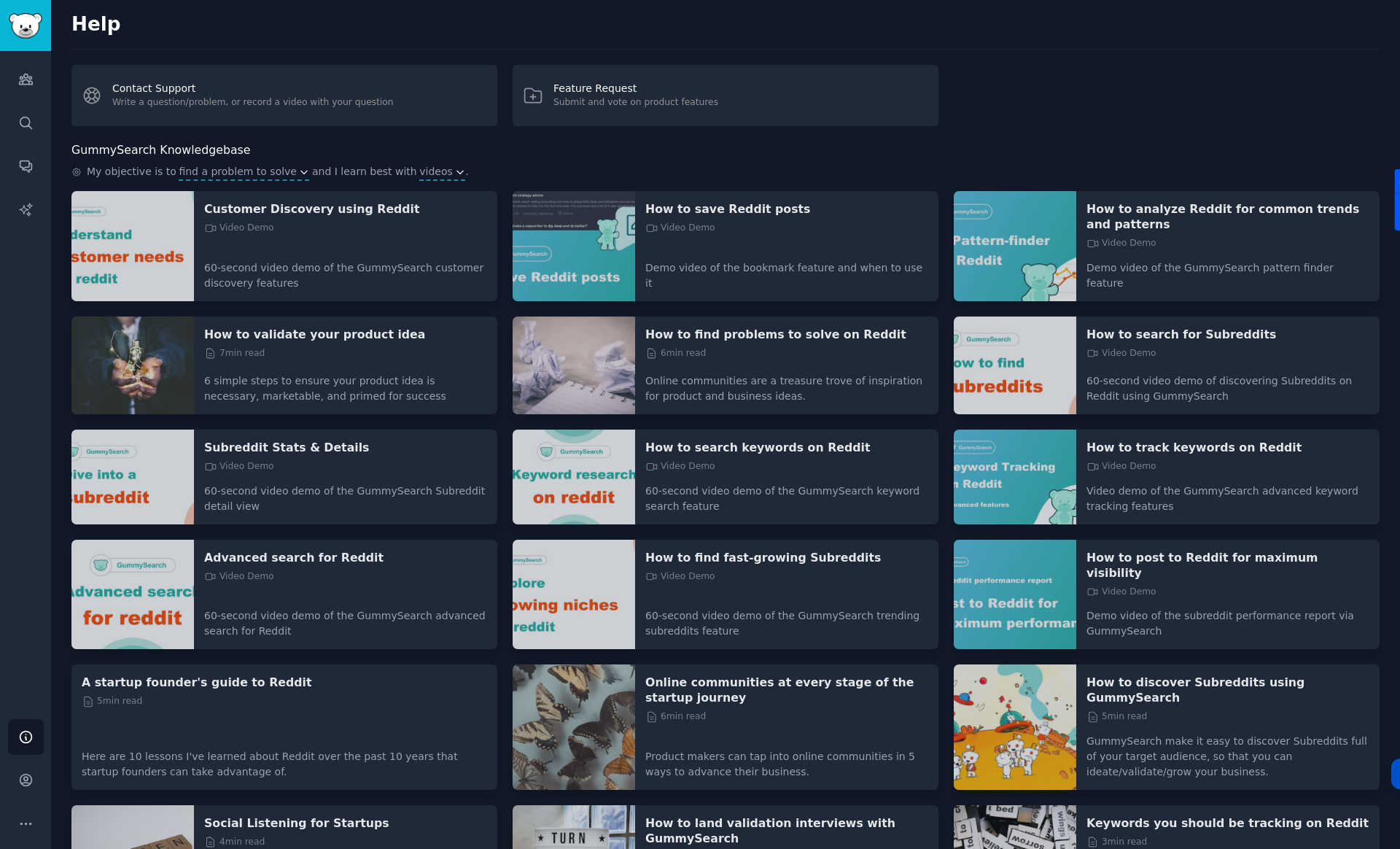
click at [360, 345] on div "How to validate your product idea 7 min read" at bounding box center [345, 345] width 283 height 37
click at [359, 327] on p "How to validate your product idea" at bounding box center [345, 334] width 283 height 16
